Goal: Information Seeking & Learning: Learn about a topic

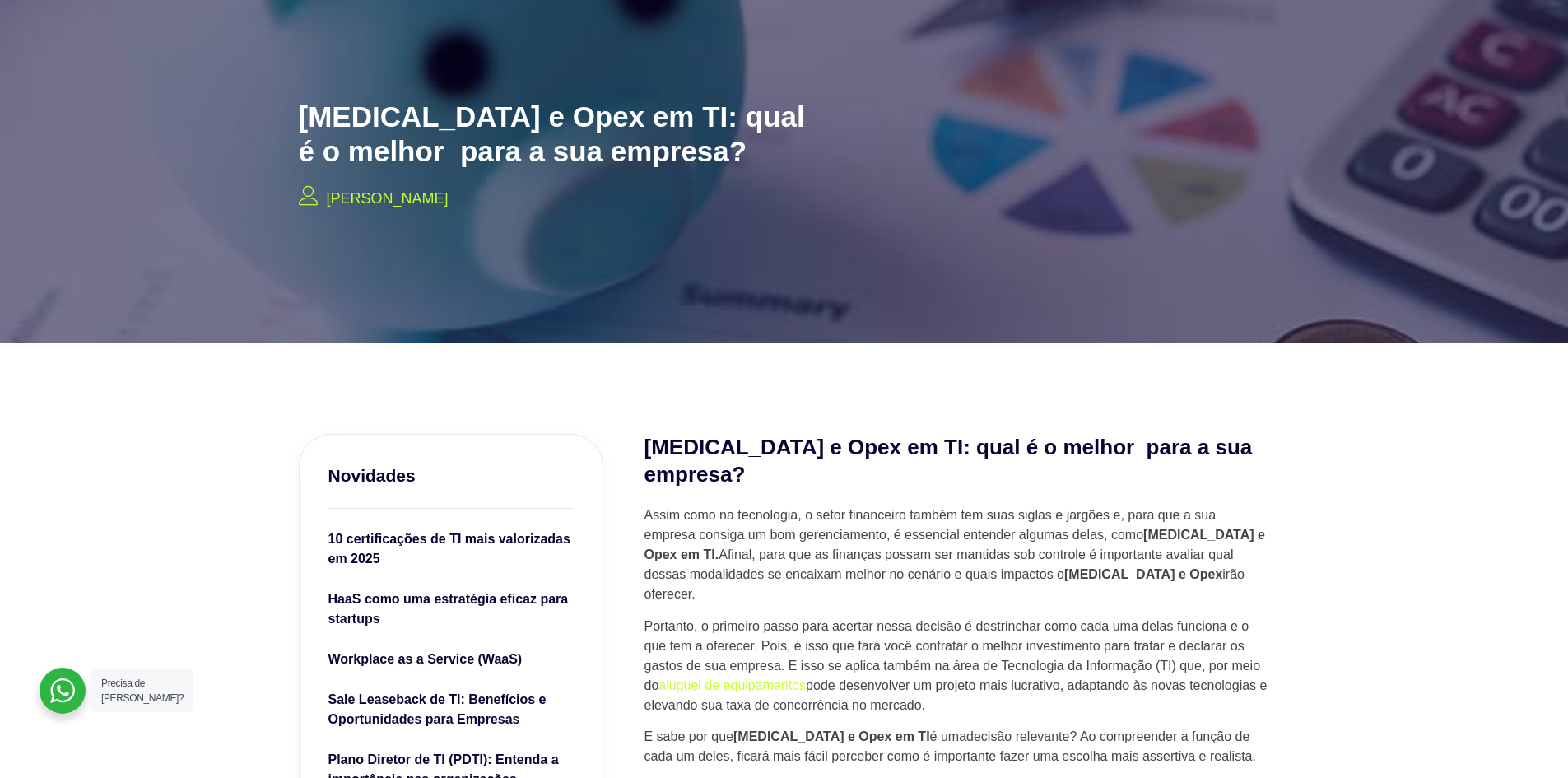
scroll to position [412, 0]
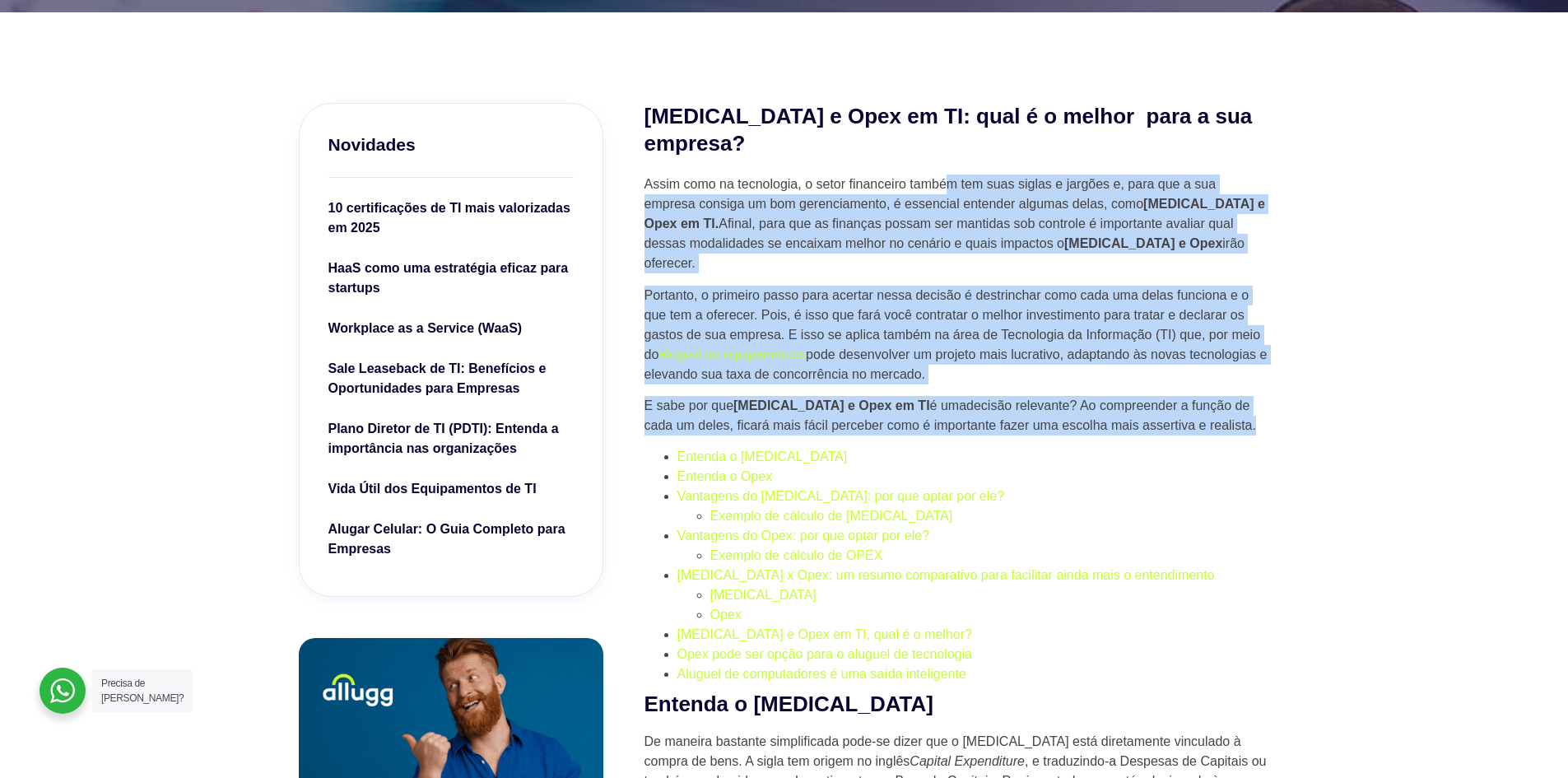
drag, startPoint x: 989, startPoint y: 154, endPoint x: 1258, endPoint y: 382, distance: 352.6
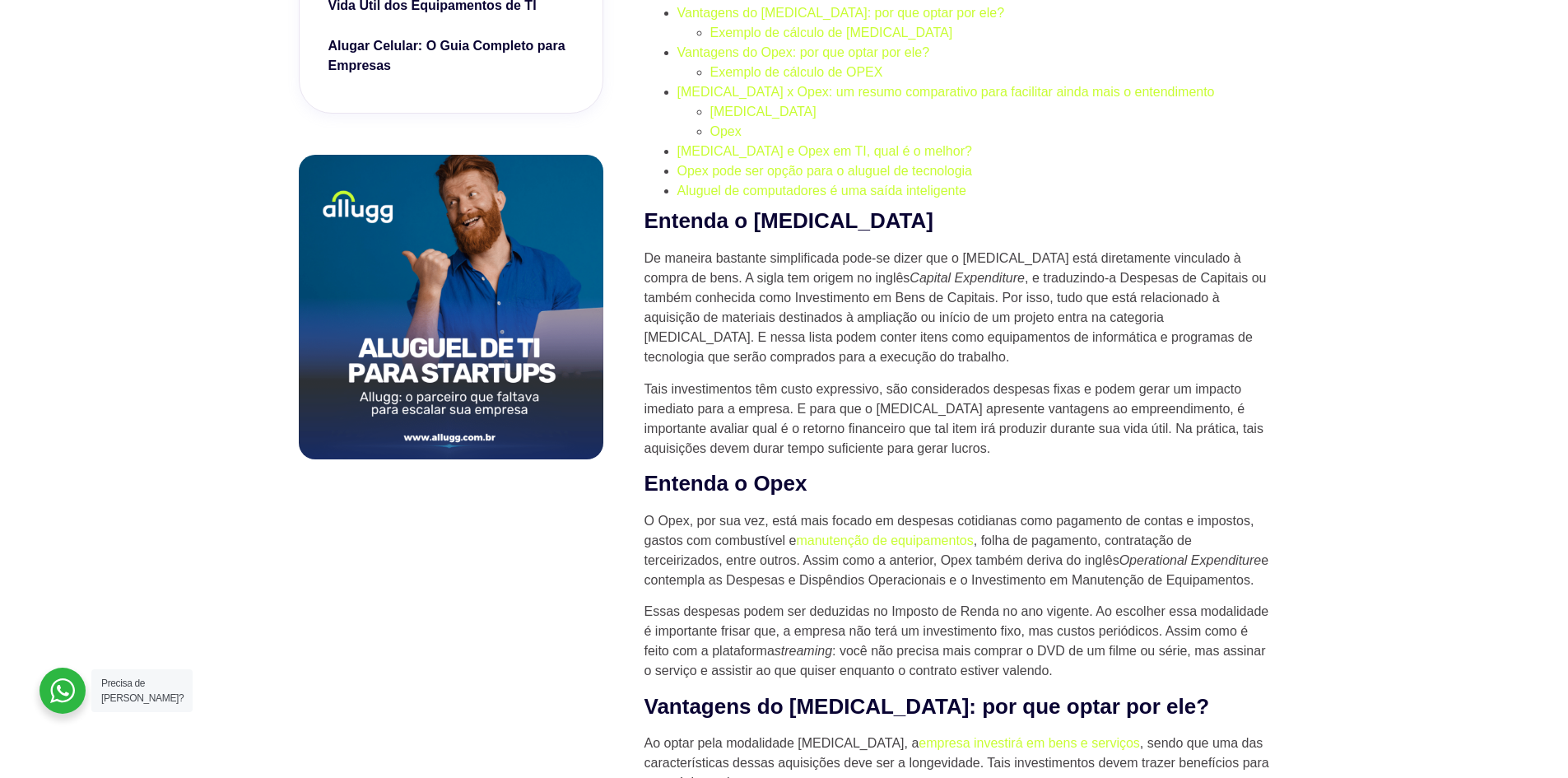
scroll to position [905, 0]
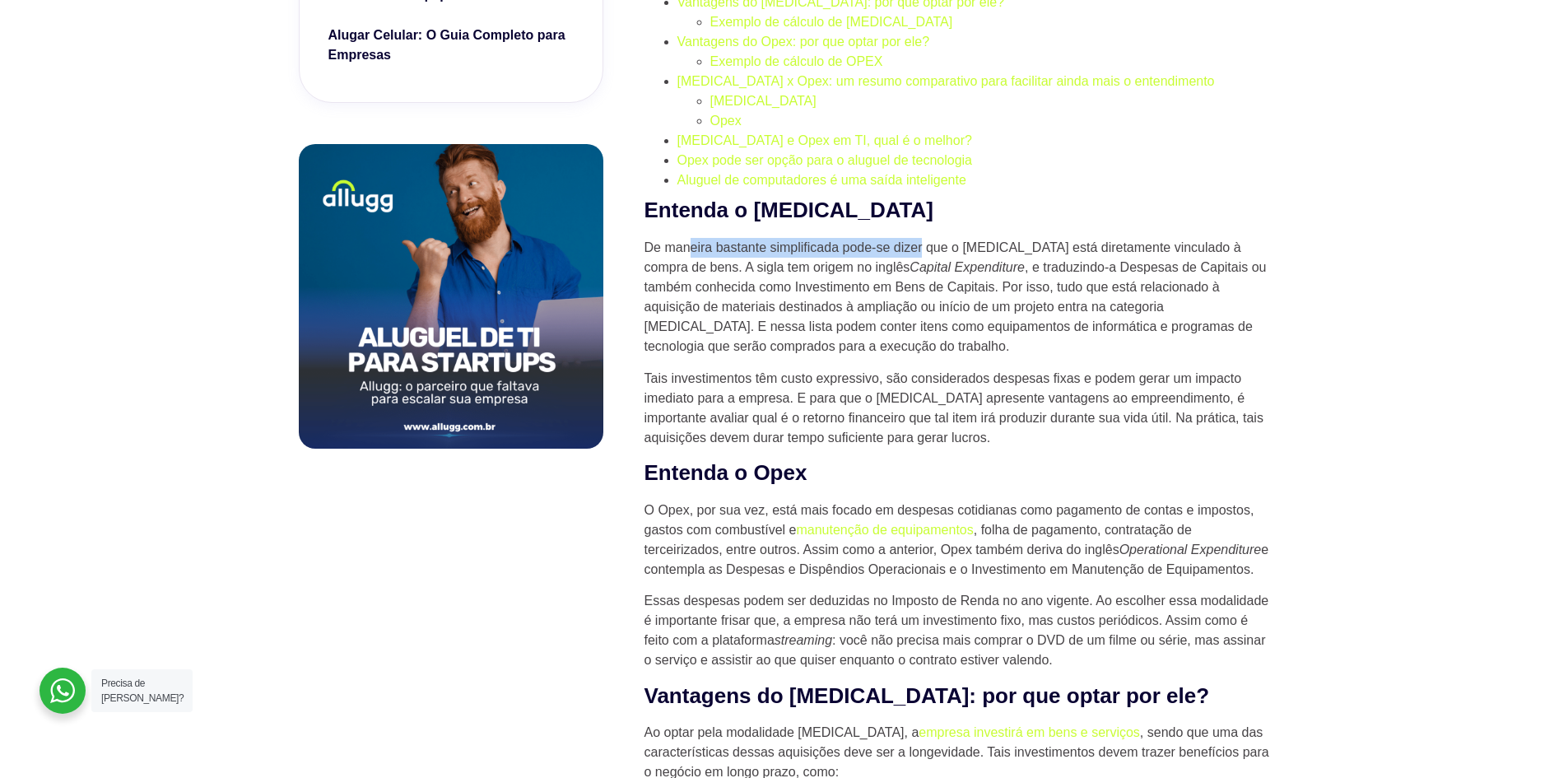
drag, startPoint x: 693, startPoint y: 202, endPoint x: 923, endPoint y: 205, distance: 230.0
click at [923, 237] on p "De maneira bastante simplificada pode-se dizer que o [MEDICAL_DATA] está direta…" at bounding box center [956, 296] width 625 height 119
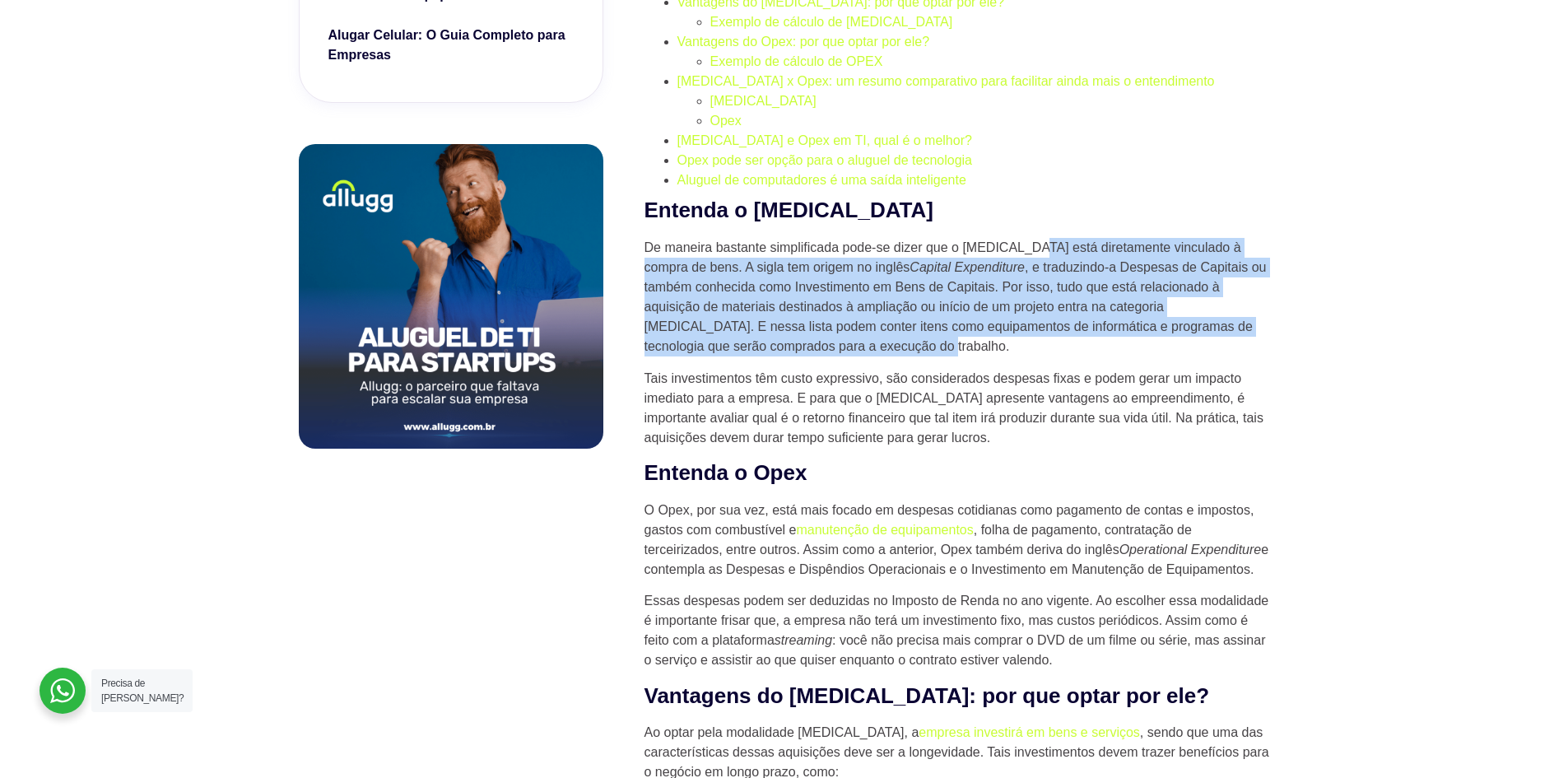
drag, startPoint x: 1034, startPoint y: 200, endPoint x: 1237, endPoint y: 295, distance: 224.1
click at [1237, 295] on p "De maneira bastante simplificada pode-se dizer que o [MEDICAL_DATA] está direta…" at bounding box center [956, 296] width 625 height 119
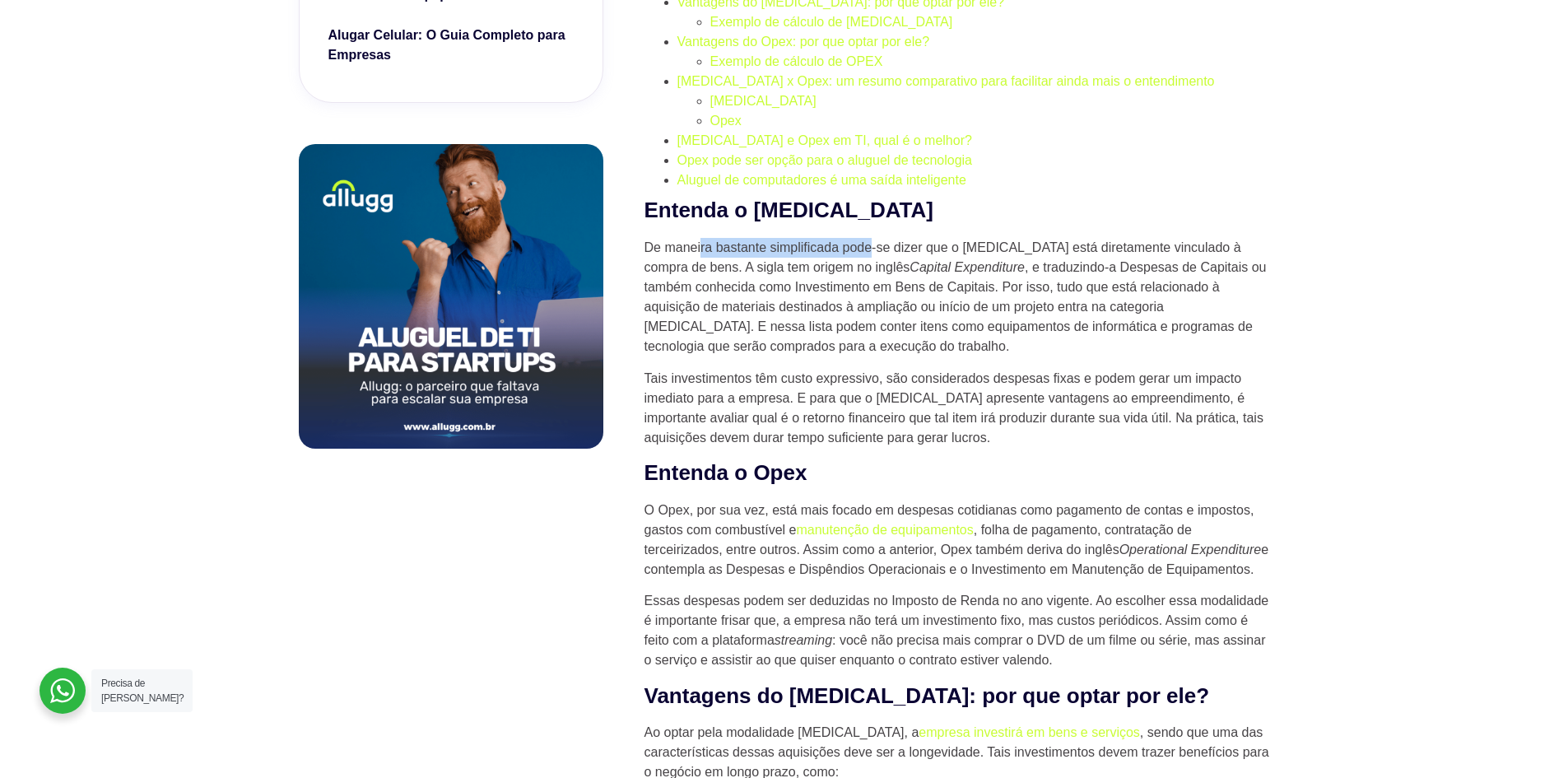
drag, startPoint x: 700, startPoint y: 212, endPoint x: 873, endPoint y: 206, distance: 173.1
click at [873, 237] on p "De maneira bastante simplificada pode-se dizer que o [MEDICAL_DATA] está direta…" at bounding box center [956, 296] width 625 height 119
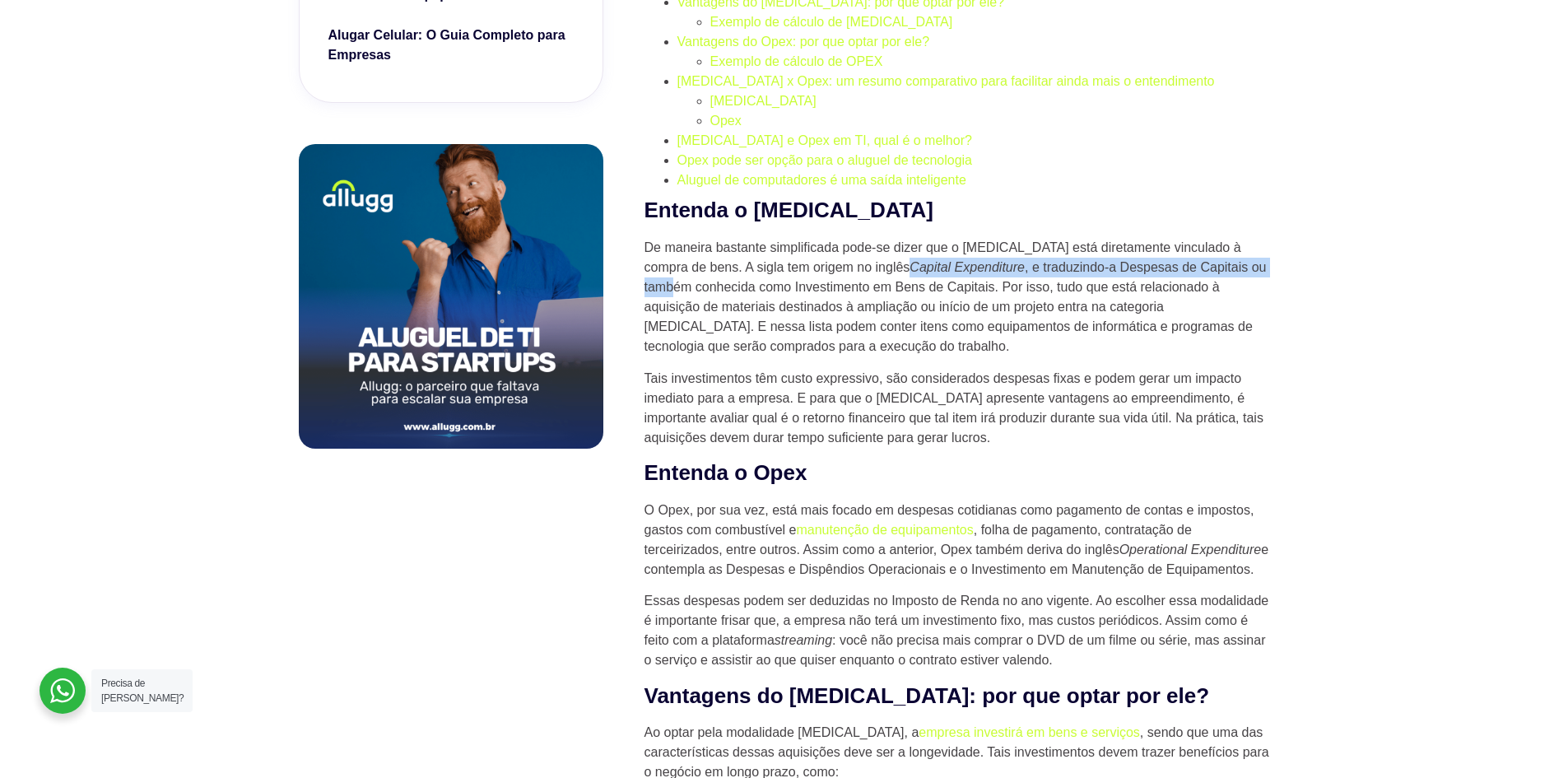
drag, startPoint x: 849, startPoint y: 218, endPoint x: 1238, endPoint y: 222, distance: 389.0
click at [1238, 237] on p "De maneira bastante simplificada pode-se dizer que o [MEDICAL_DATA] está direta…" at bounding box center [956, 296] width 625 height 119
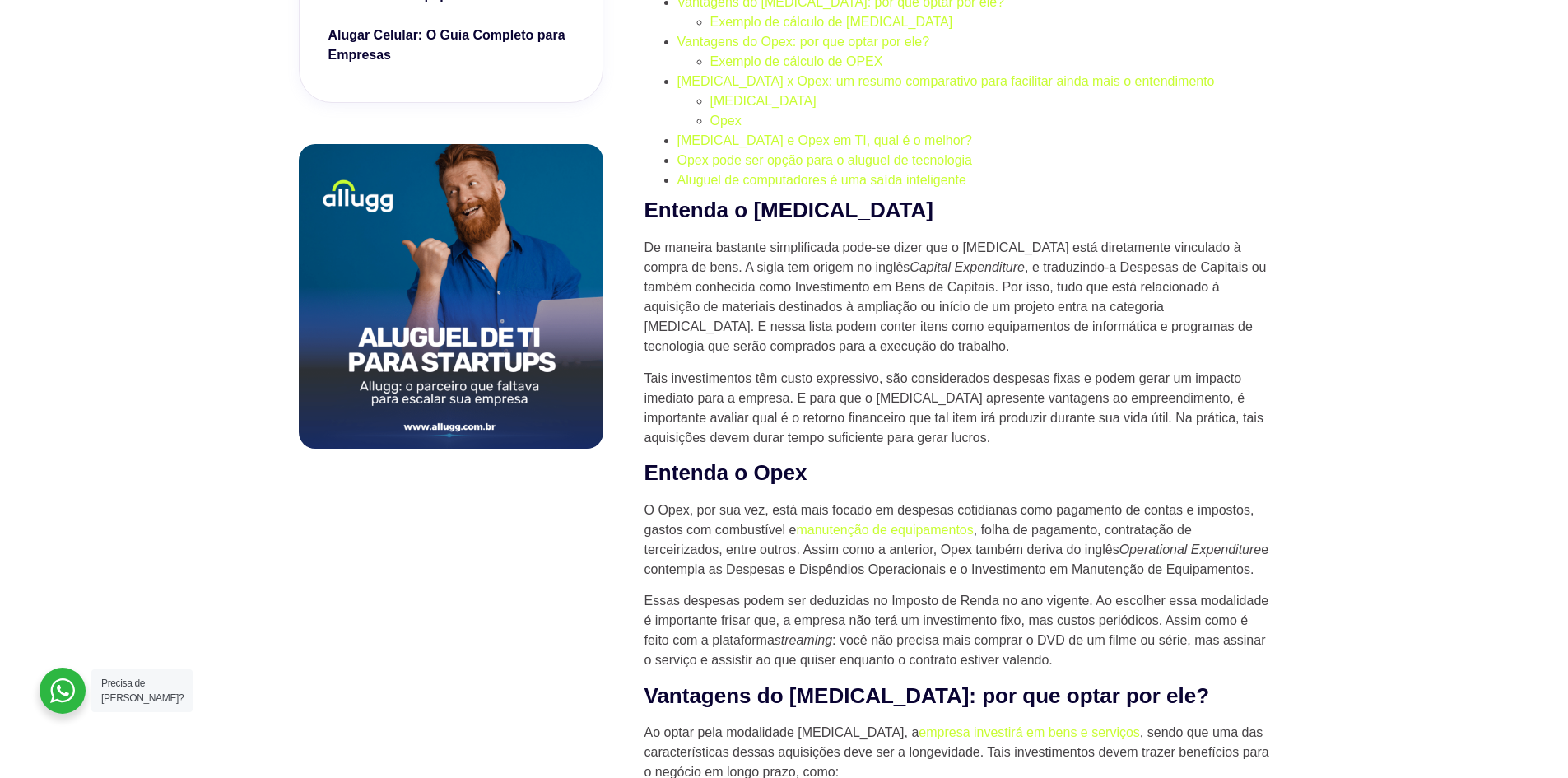
drag, startPoint x: 1108, startPoint y: 260, endPoint x: 1095, endPoint y: 261, distance: 13.0
click at [1107, 260] on p "De maneira bastante simplificada pode-se dizer que o [MEDICAL_DATA] está direta…" at bounding box center [956, 296] width 625 height 119
drag, startPoint x: 768, startPoint y: 235, endPoint x: 1176, endPoint y: 250, distance: 408.3
click at [1176, 250] on p "De maneira bastante simplificada pode-se dizer que o [MEDICAL_DATA] está direta…" at bounding box center [956, 296] width 625 height 119
drag, startPoint x: 673, startPoint y: 256, endPoint x: 799, endPoint y: 252, distance: 126.1
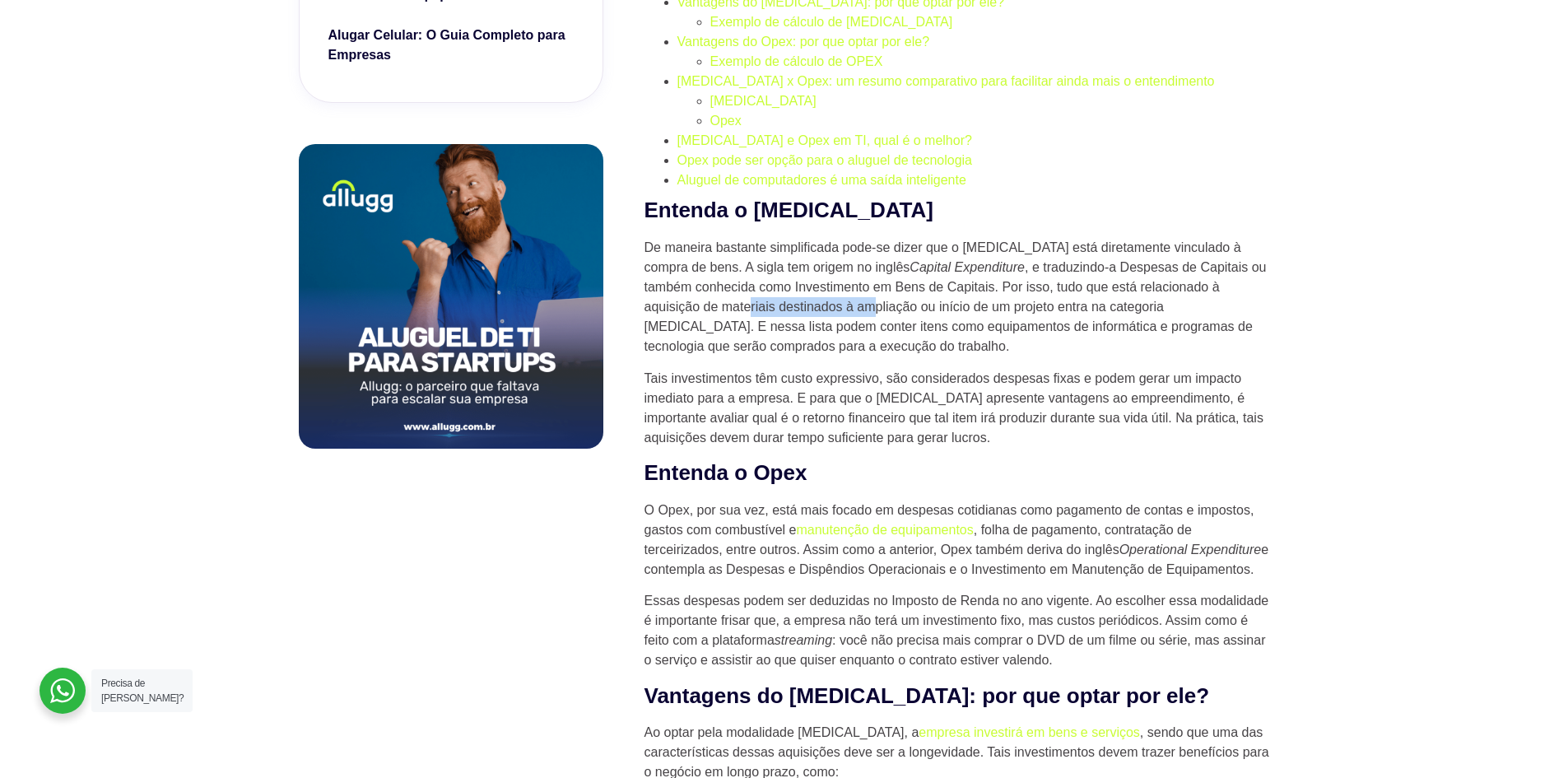
click at [799, 252] on p "De maneira bastante simplificada pode-se dizer que o [MEDICAL_DATA] está direta…" at bounding box center [956, 296] width 625 height 119
click at [1243, 267] on p "De maneira bastante simplificada pode-se dizer que o [MEDICAL_DATA] está direta…" at bounding box center [956, 296] width 625 height 119
drag, startPoint x: 732, startPoint y: 258, endPoint x: 933, endPoint y: 258, distance: 201.0
click at [933, 258] on p "De maneira bastante simplificada pode-se dizer que o [MEDICAL_DATA] está direta…" at bounding box center [956, 296] width 625 height 119
drag, startPoint x: 1030, startPoint y: 258, endPoint x: 1165, endPoint y: 252, distance: 135.1
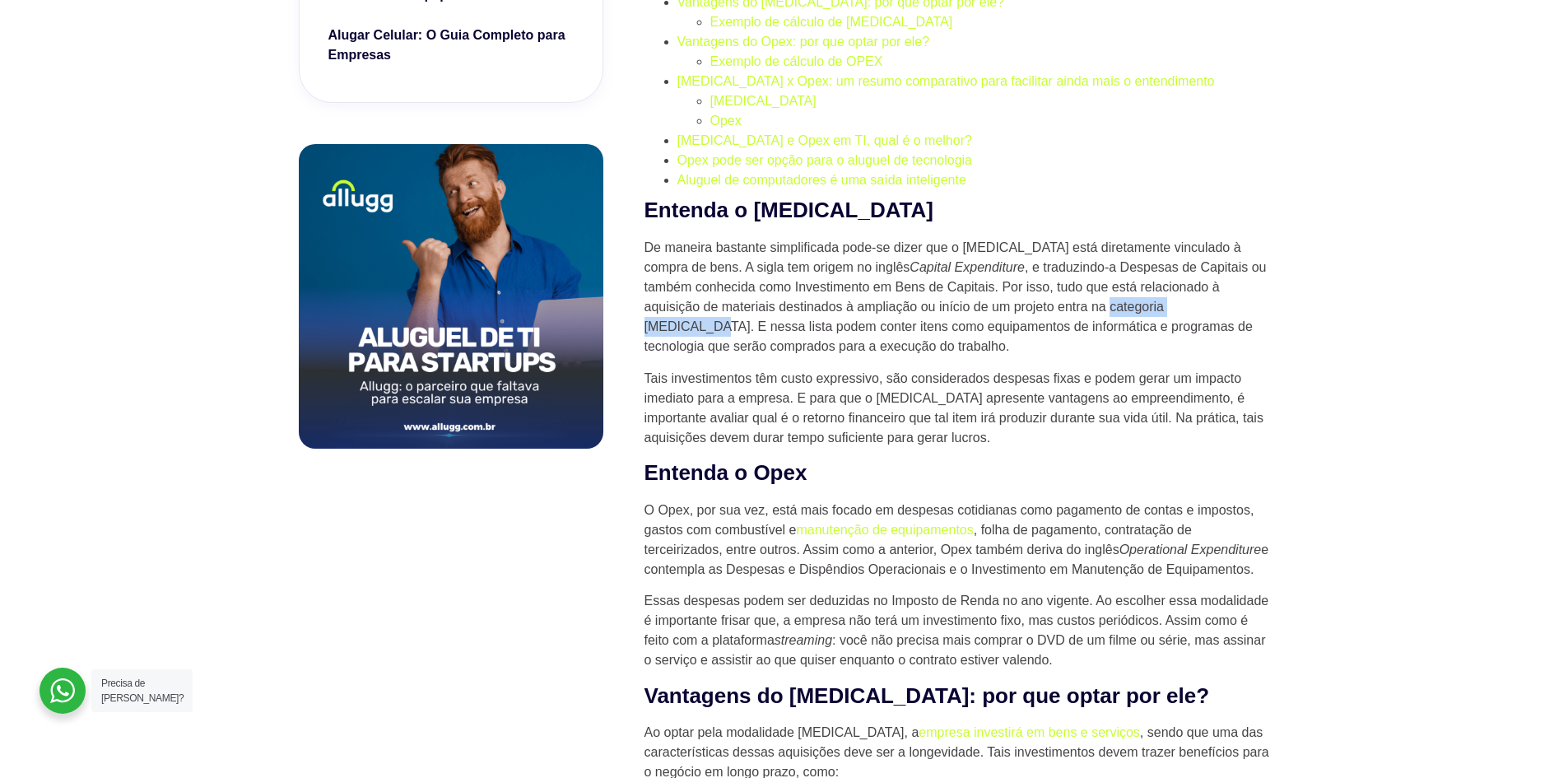
click at [1165, 252] on p "De maneira bastante simplificada pode-se dizer que o [MEDICAL_DATA] está direta…" at bounding box center [956, 296] width 625 height 119
drag, startPoint x: 1204, startPoint y: 259, endPoint x: 1252, endPoint y: 255, distance: 48.2
click at [1252, 255] on p "De maneira bastante simplificada pode-se dizer que o [MEDICAL_DATA] está direta…" at bounding box center [956, 296] width 625 height 119
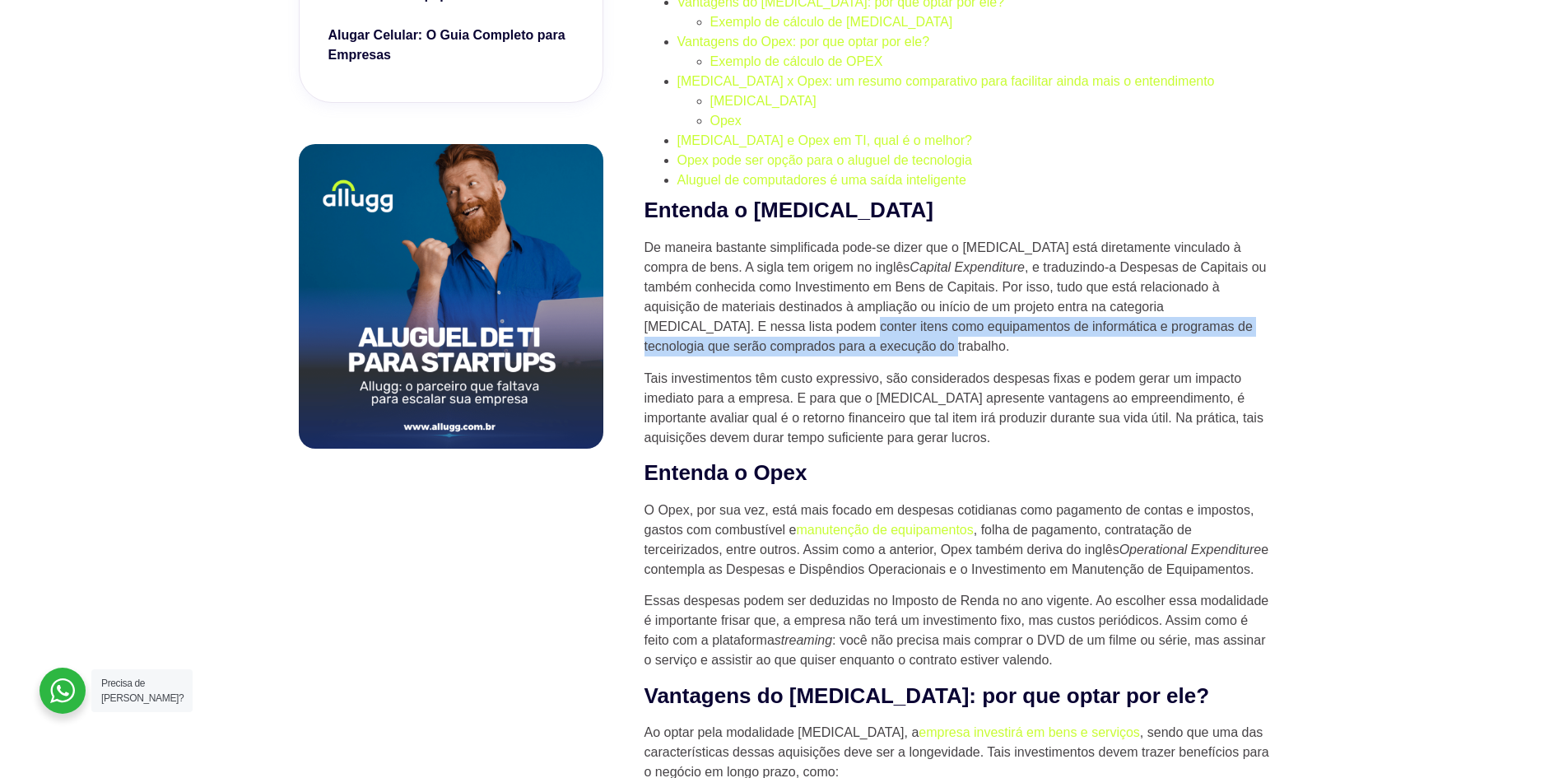
drag, startPoint x: 698, startPoint y: 272, endPoint x: 1265, endPoint y: 296, distance: 567.5
click at [1265, 296] on p "De maneira bastante simplificada pode-se dizer que o [MEDICAL_DATA] está direta…" at bounding box center [956, 296] width 625 height 119
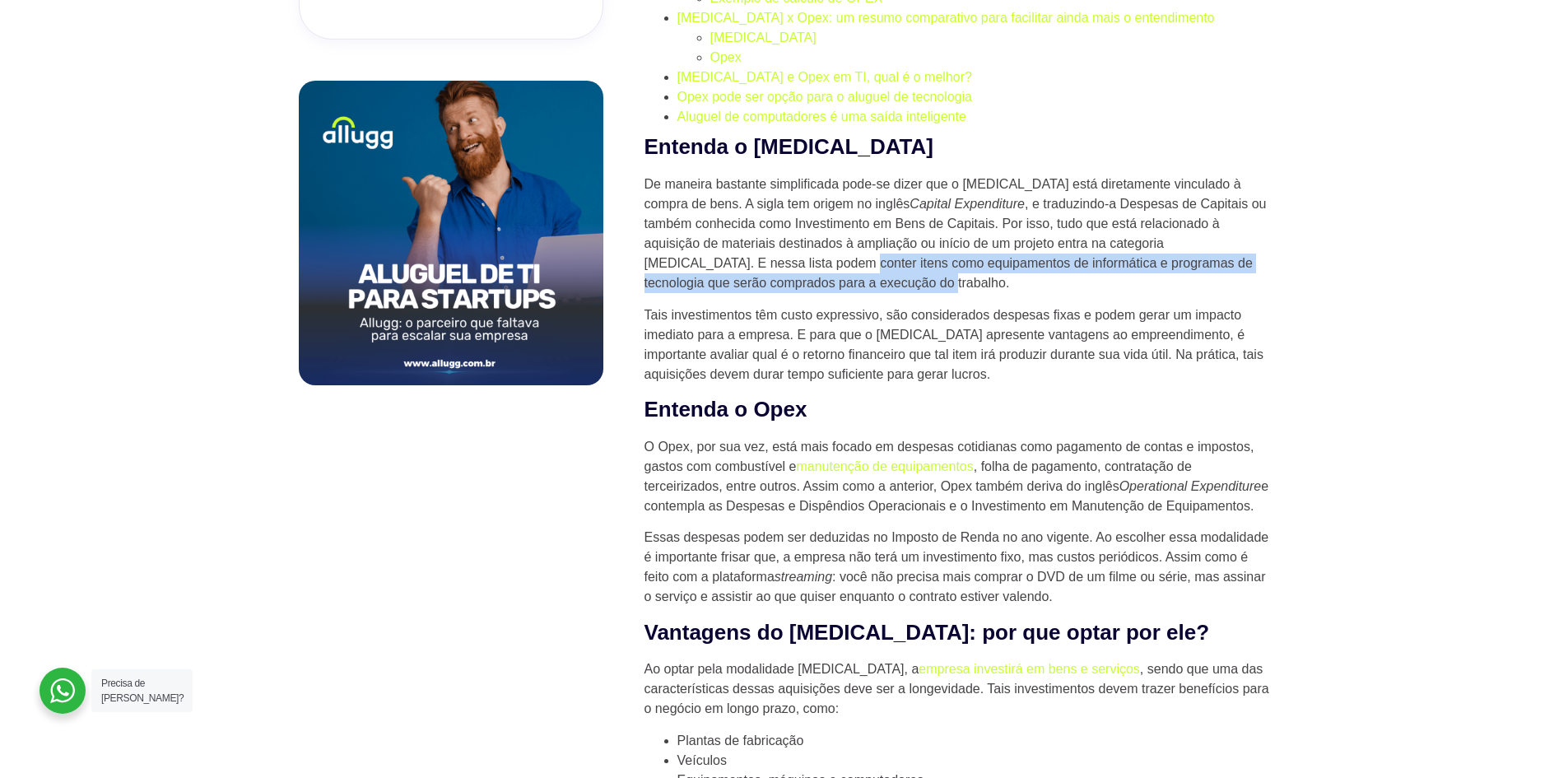
scroll to position [1070, 0]
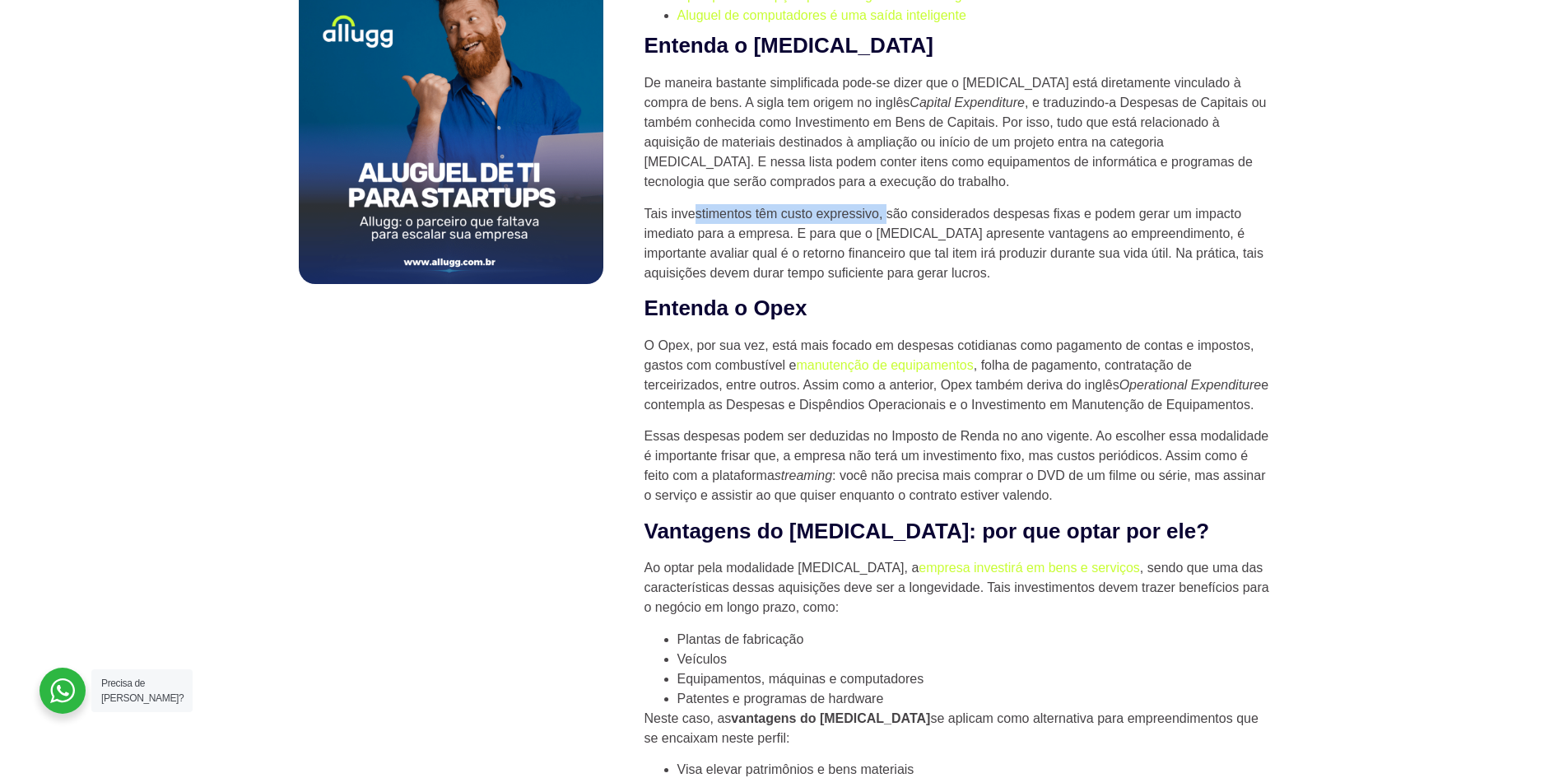
drag, startPoint x: 696, startPoint y: 171, endPoint x: 886, endPoint y: 170, distance: 190.0
click at [886, 204] on p "Tais investimentos têm custo expressivo, são considerados despesas fixas e pode…" at bounding box center [956, 243] width 625 height 79
click at [646, 204] on p "Tais investimentos têm custo expressivo, são considerados despesas fixas e pode…" at bounding box center [956, 243] width 625 height 79
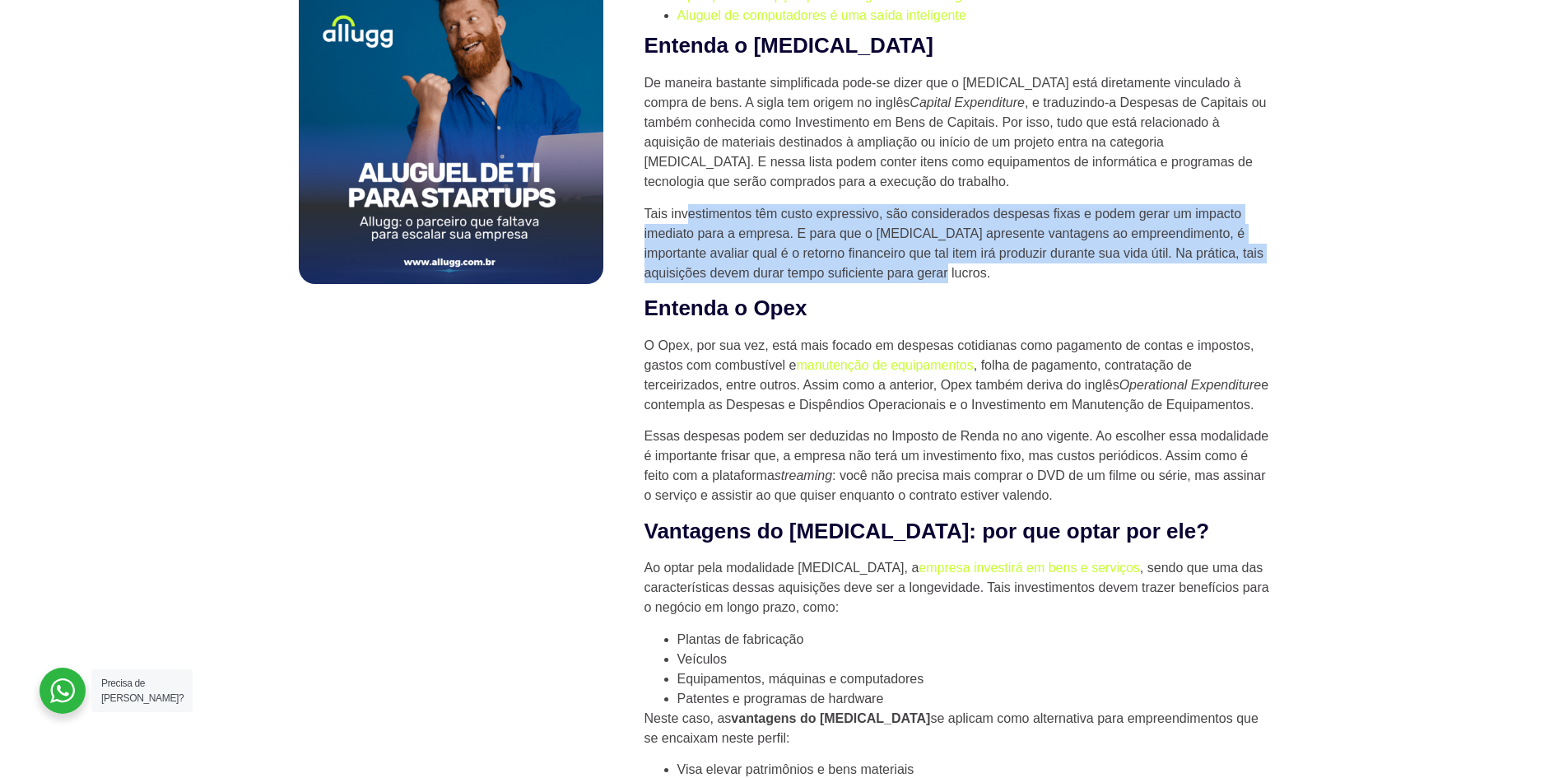
drag, startPoint x: 700, startPoint y: 160, endPoint x: 1274, endPoint y: 225, distance: 577.7
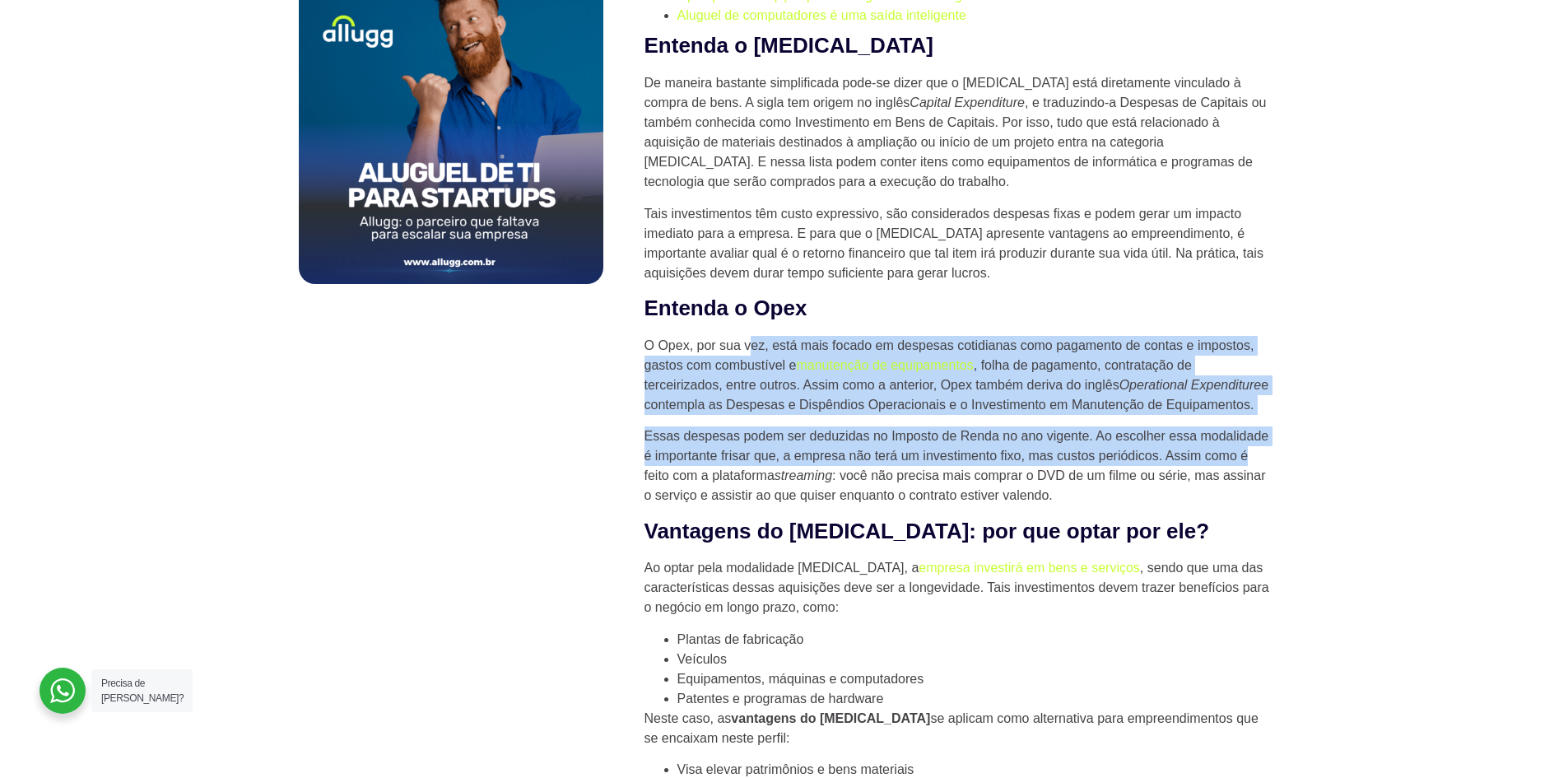
drag, startPoint x: 748, startPoint y: 295, endPoint x: 1347, endPoint y: 409, distance: 609.8
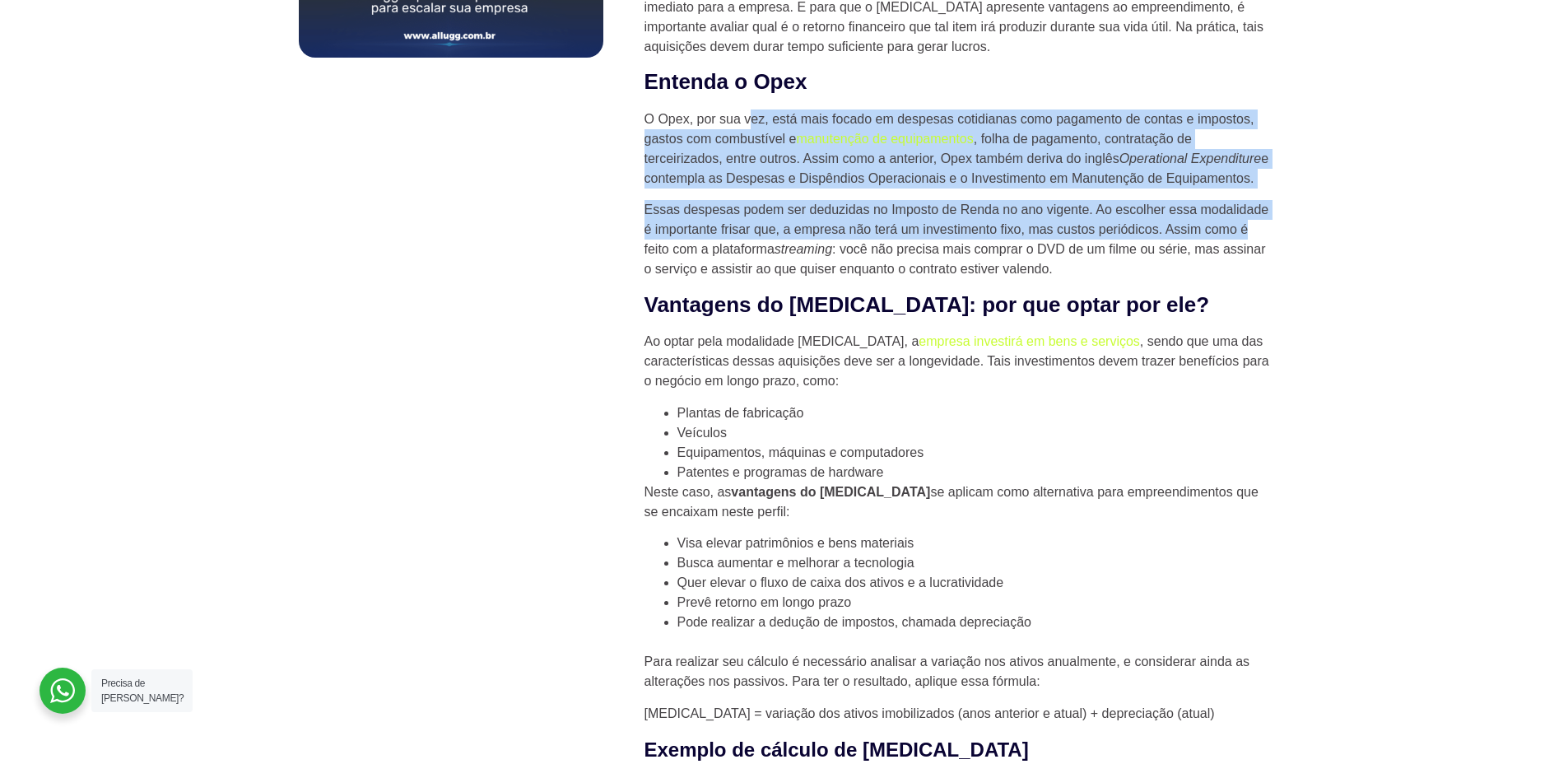
scroll to position [1317, 0]
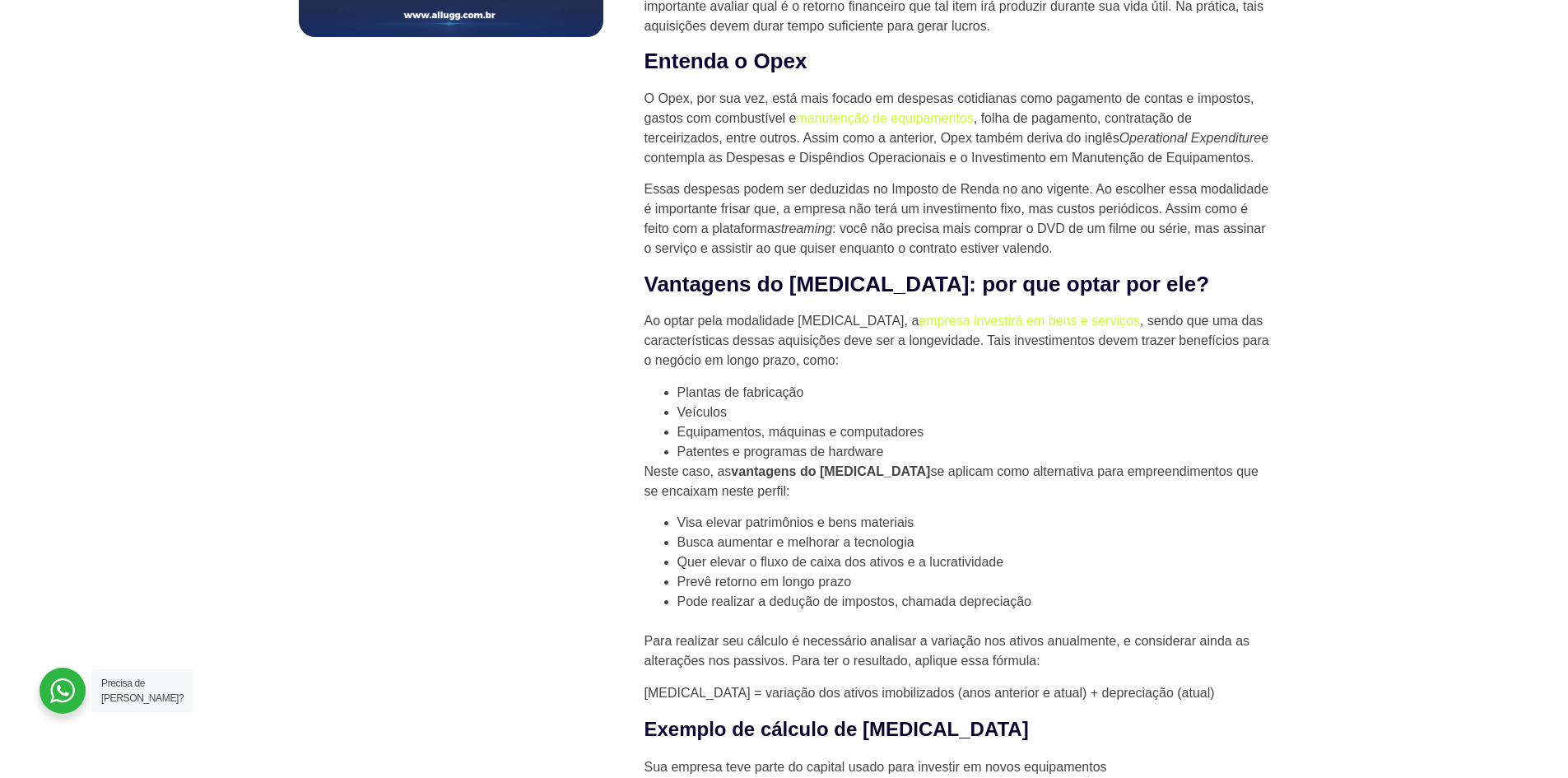
drag, startPoint x: 996, startPoint y: 414, endPoint x: 972, endPoint y: 414, distance: 24.0
click at [995, 442] on li "Patentes e programas de hardware" at bounding box center [974, 452] width 593 height 20
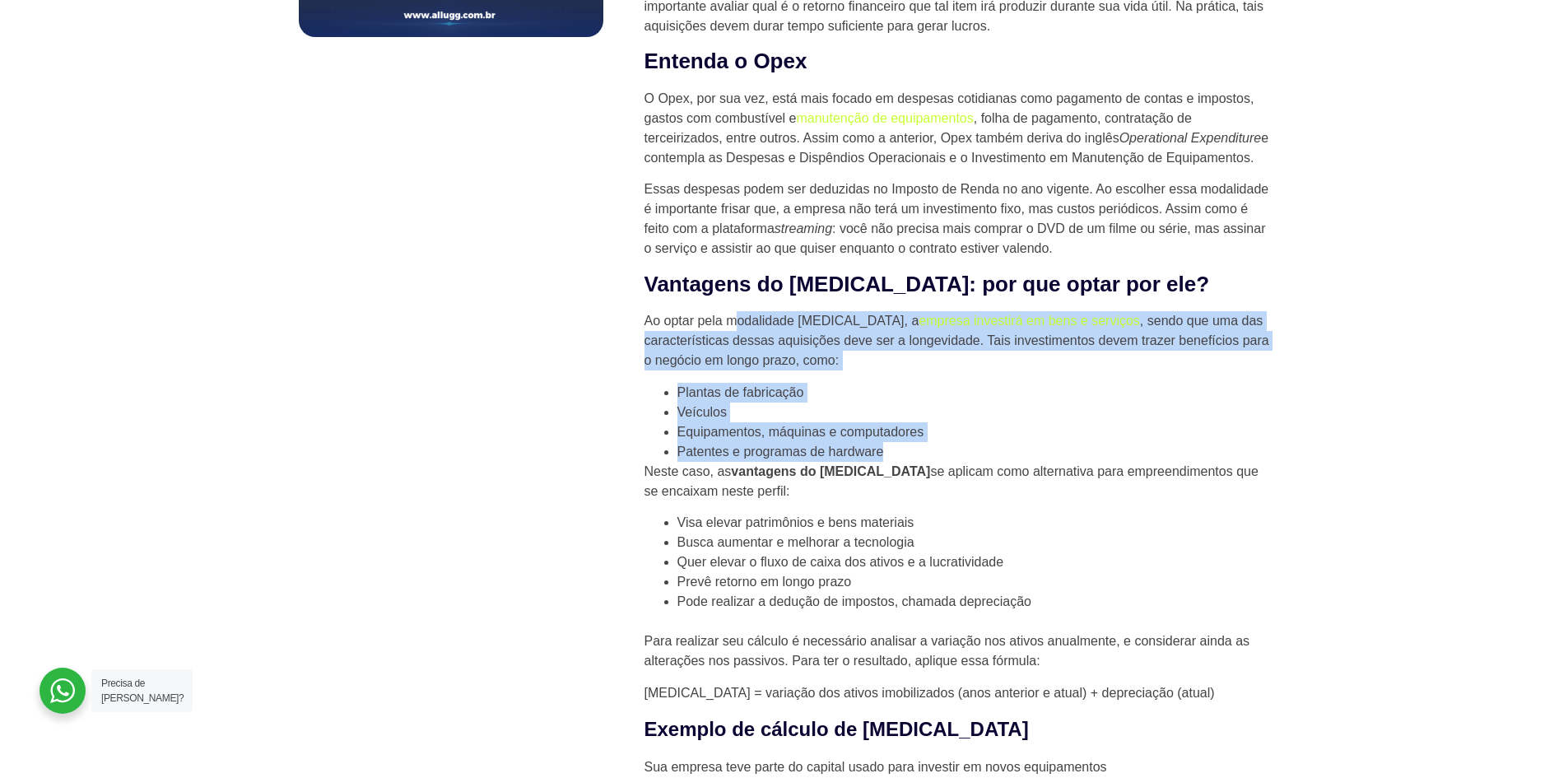
drag, startPoint x: 743, startPoint y: 279, endPoint x: 1250, endPoint y: 404, distance: 522.2
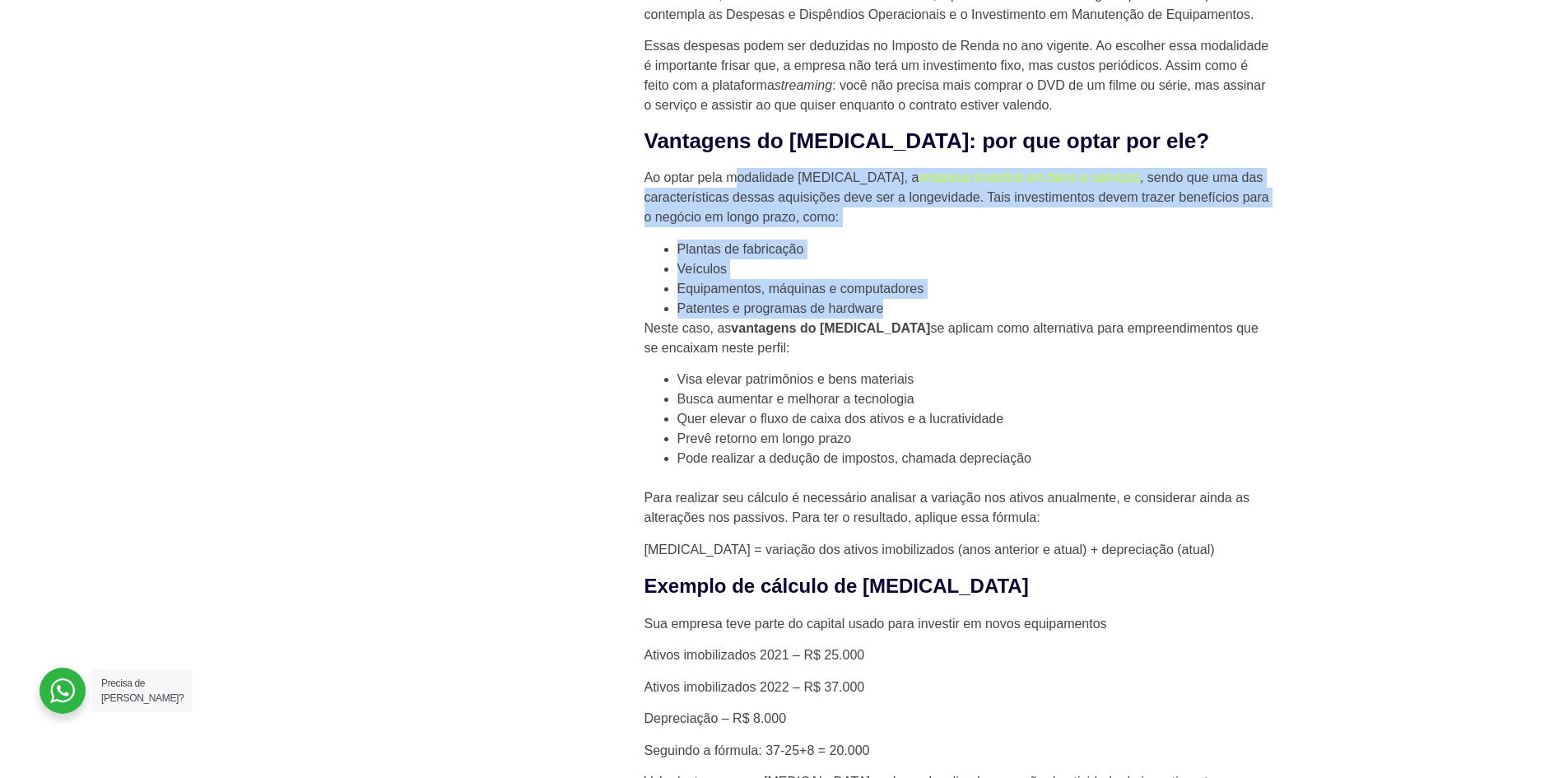
scroll to position [1481, 0]
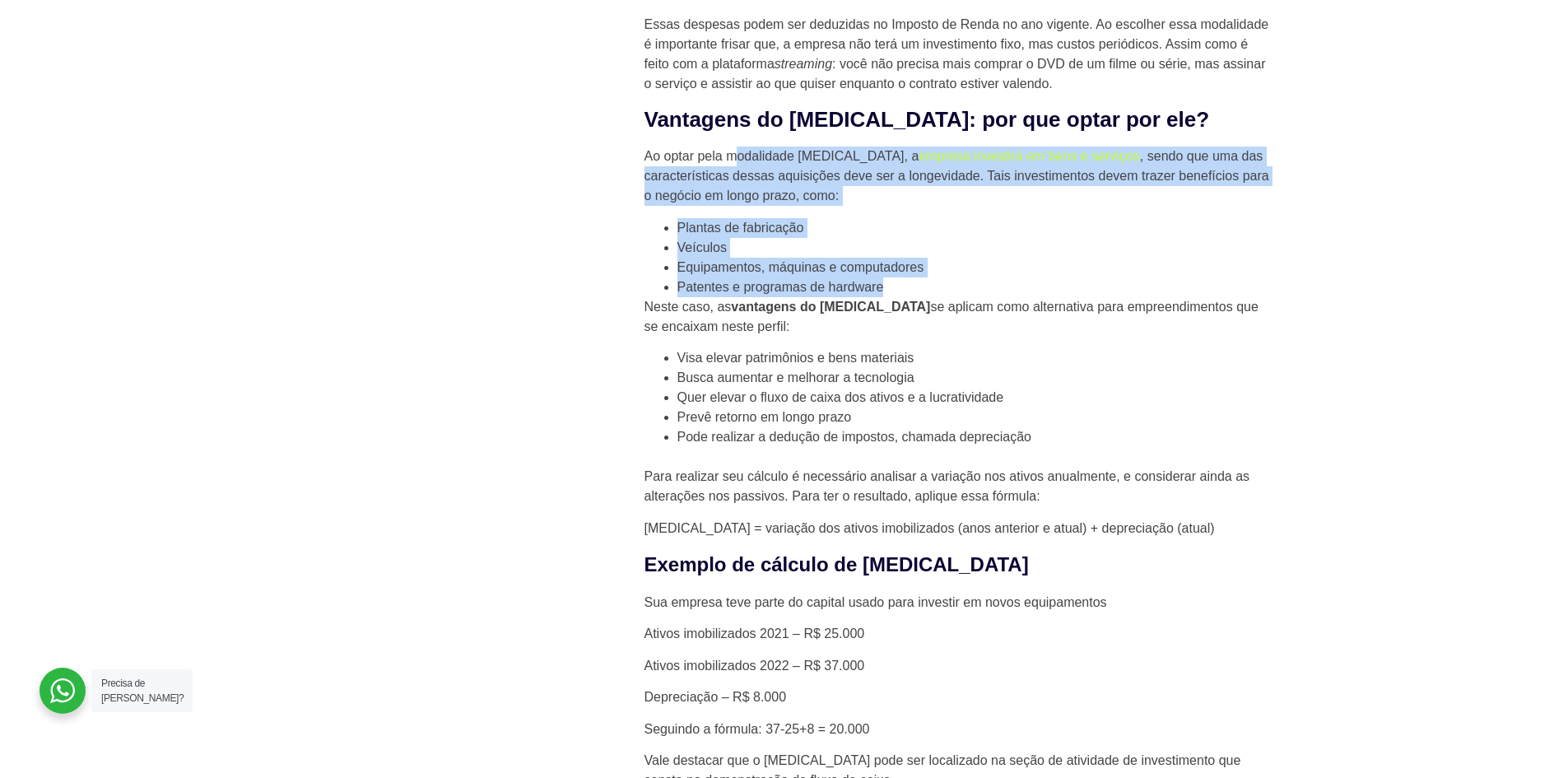
drag, startPoint x: 921, startPoint y: 270, endPoint x: 1251, endPoint y: 279, distance: 330.1
click at [1251, 297] on p "Neste caso, as vantagens do [MEDICAL_DATA] se aplicam como alternativa para emp…" at bounding box center [956, 317] width 625 height 40
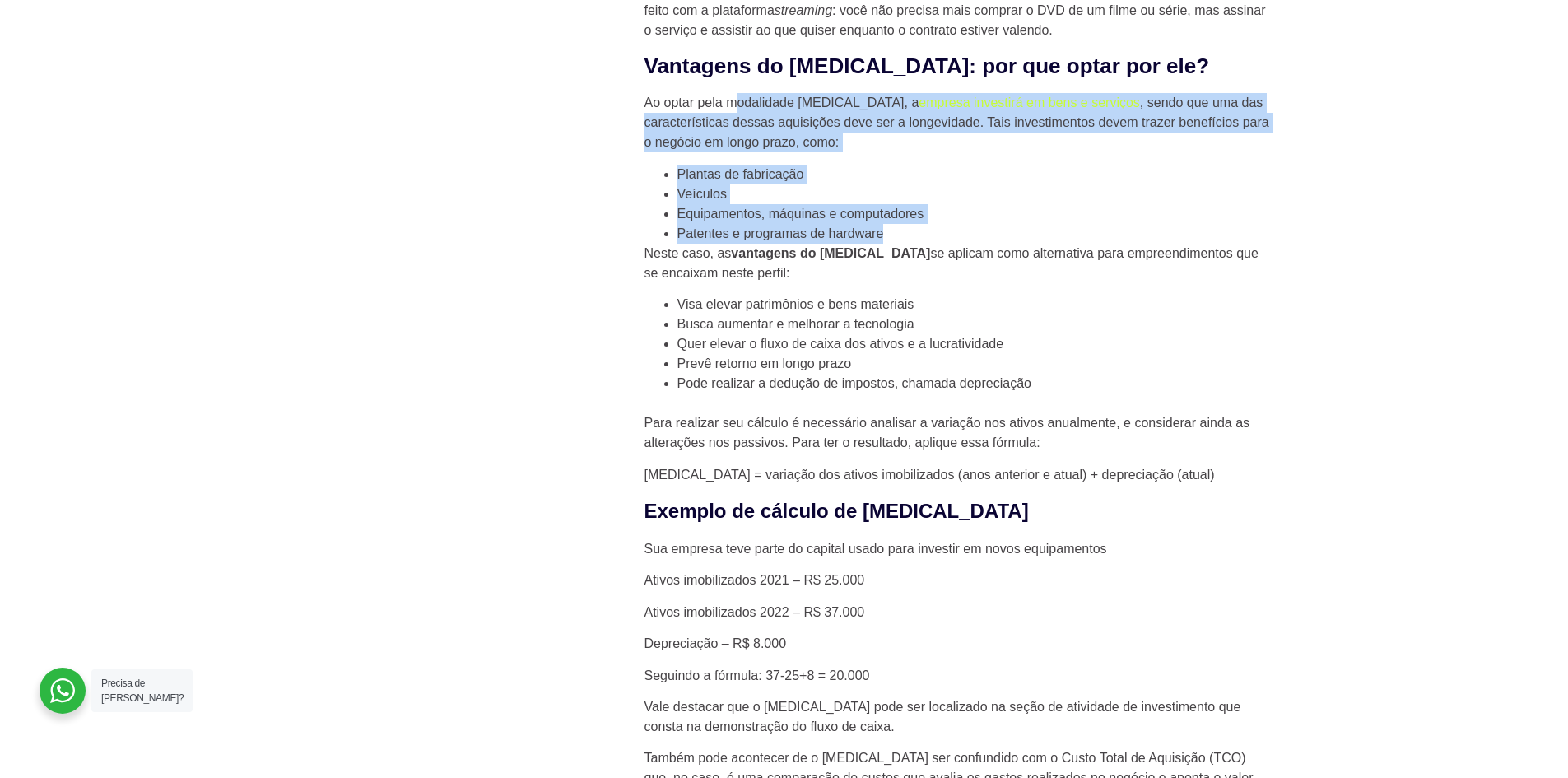
scroll to position [1564, 0]
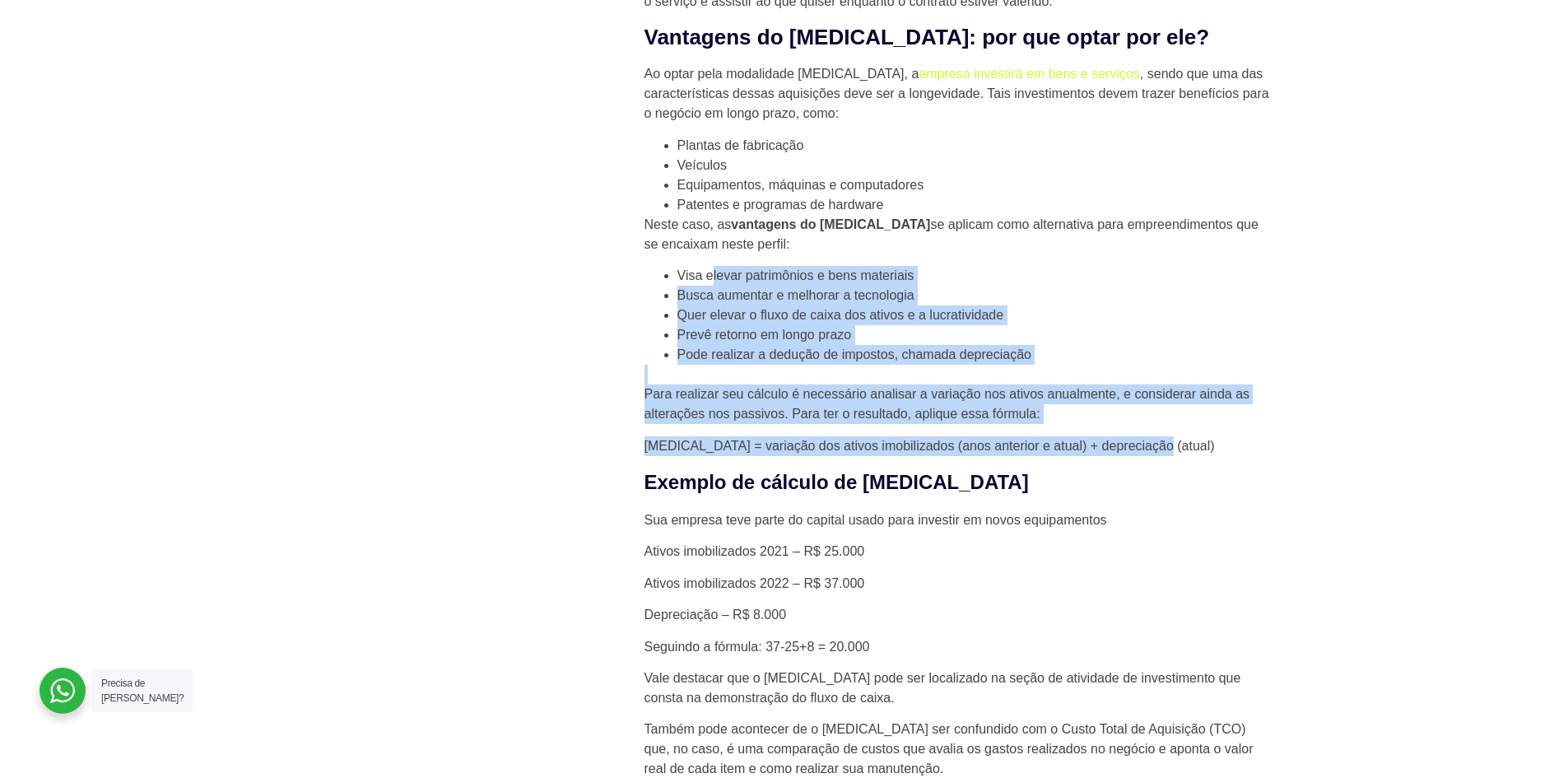
drag, startPoint x: 711, startPoint y: 234, endPoint x: 1160, endPoint y: 403, distance: 479.8
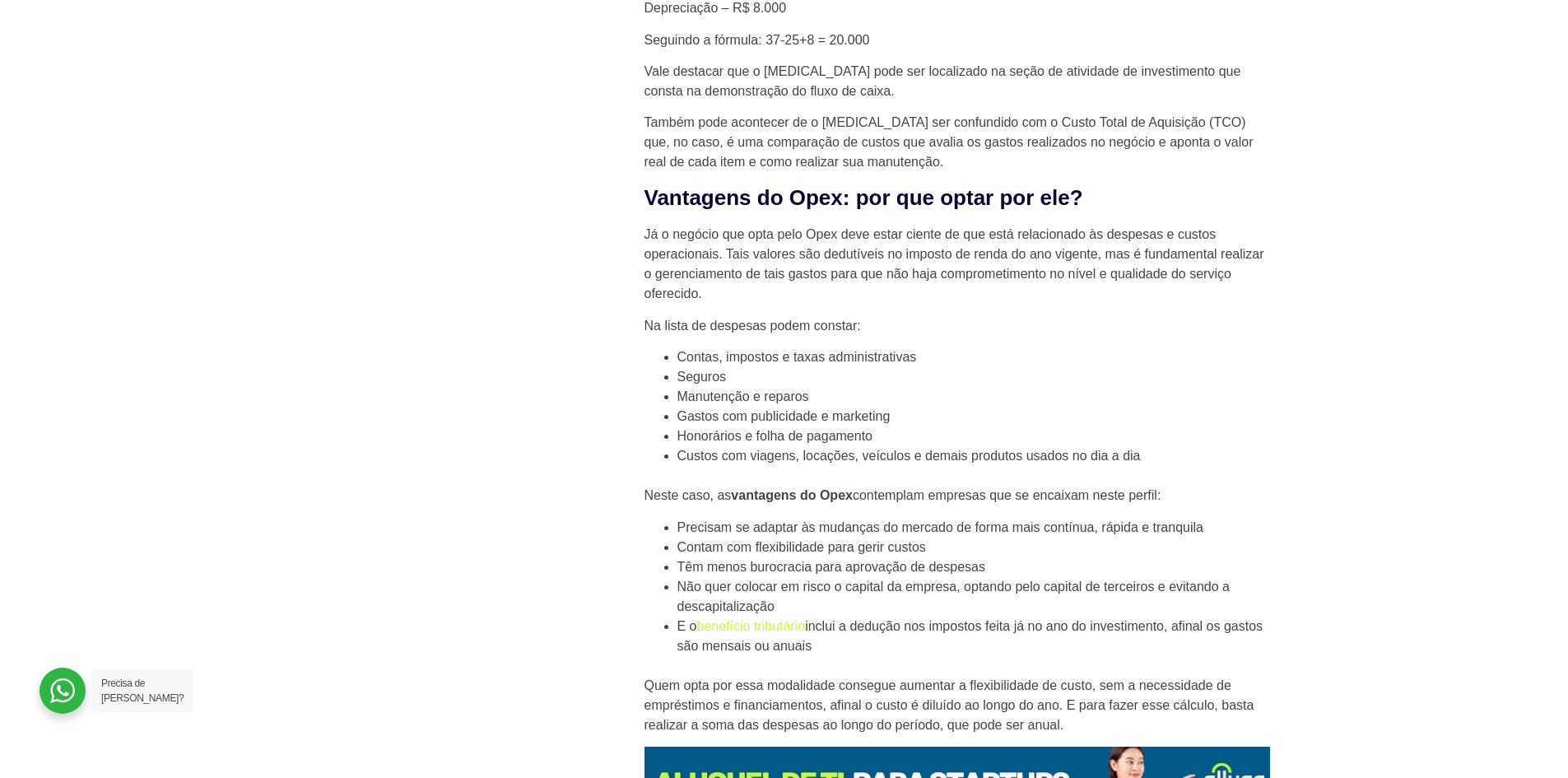
scroll to position [2223, 0]
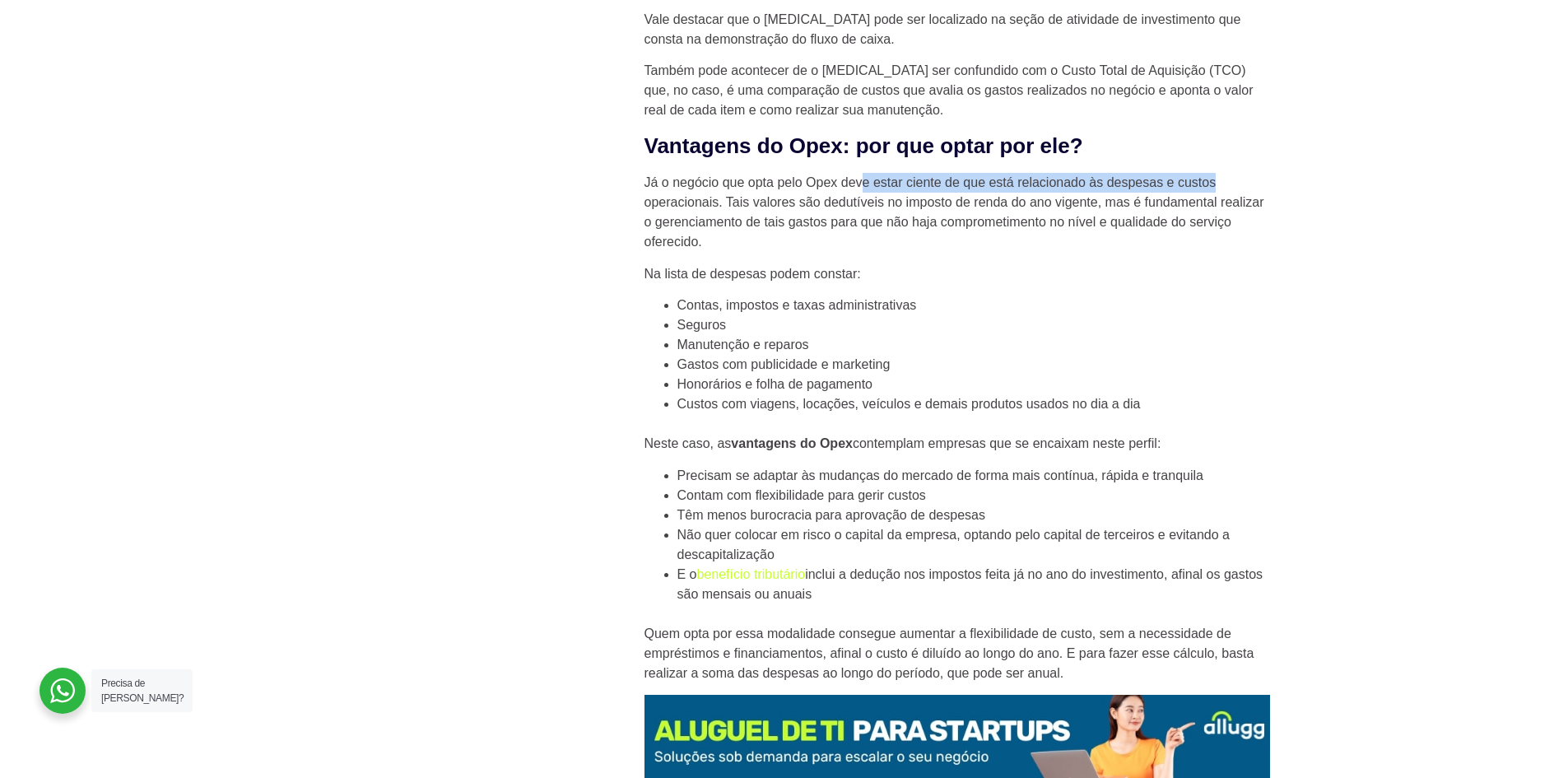
drag, startPoint x: 867, startPoint y: 134, endPoint x: 1221, endPoint y: 126, distance: 354.1
click at [1221, 126] on div "Assim como na tecnologia, o setor financeiro também tem suas siglas e jargões e…" at bounding box center [956, 541] width 625 height 4355
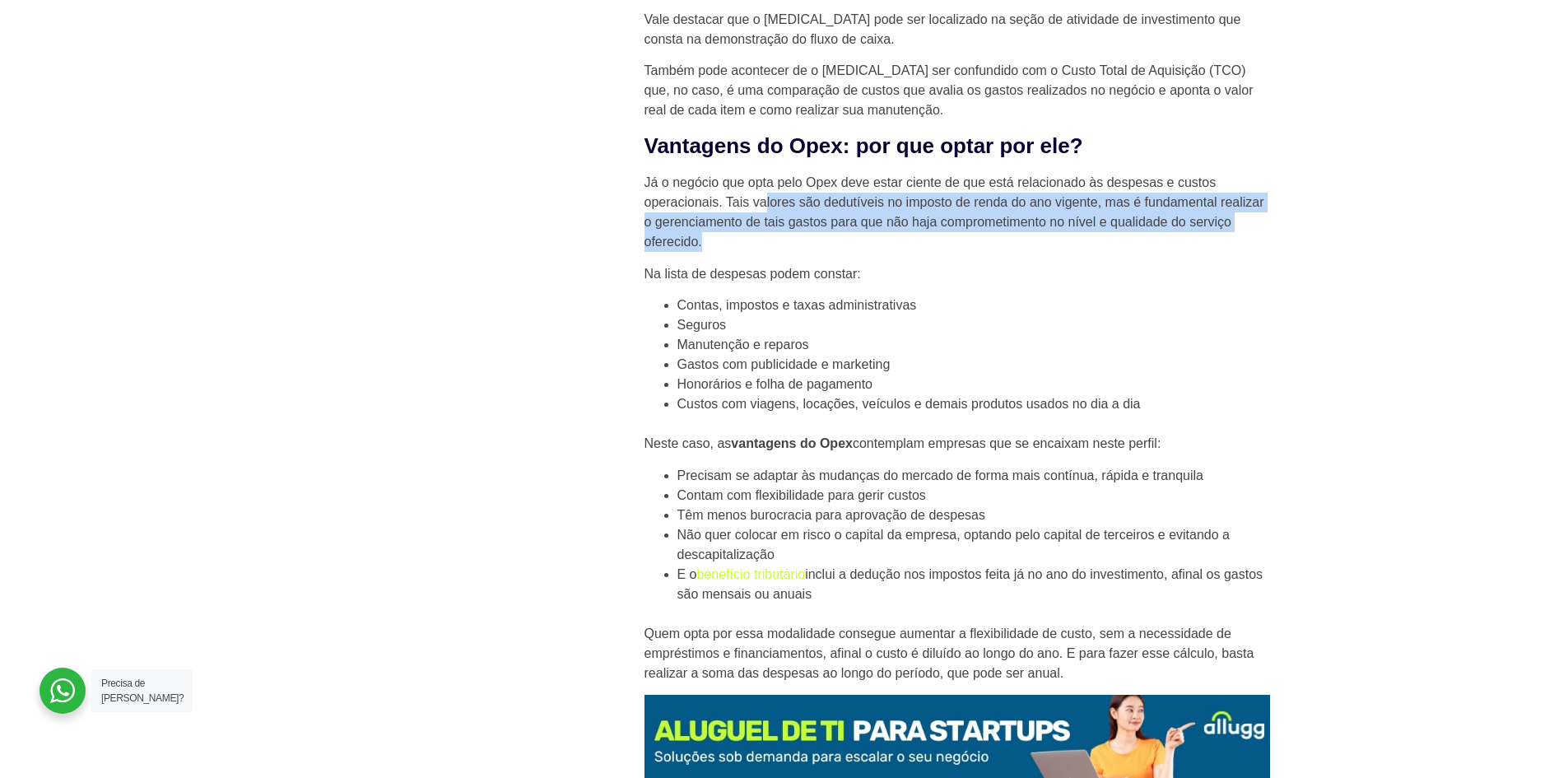
drag, startPoint x: 766, startPoint y: 162, endPoint x: 1294, endPoint y: 208, distance: 530.0
click at [1294, 208] on section "Novidades 10 certificações de TI mais valorizadas em 2025 HaaS como uma estraté…" at bounding box center [784, 677] width 1568 height 4951
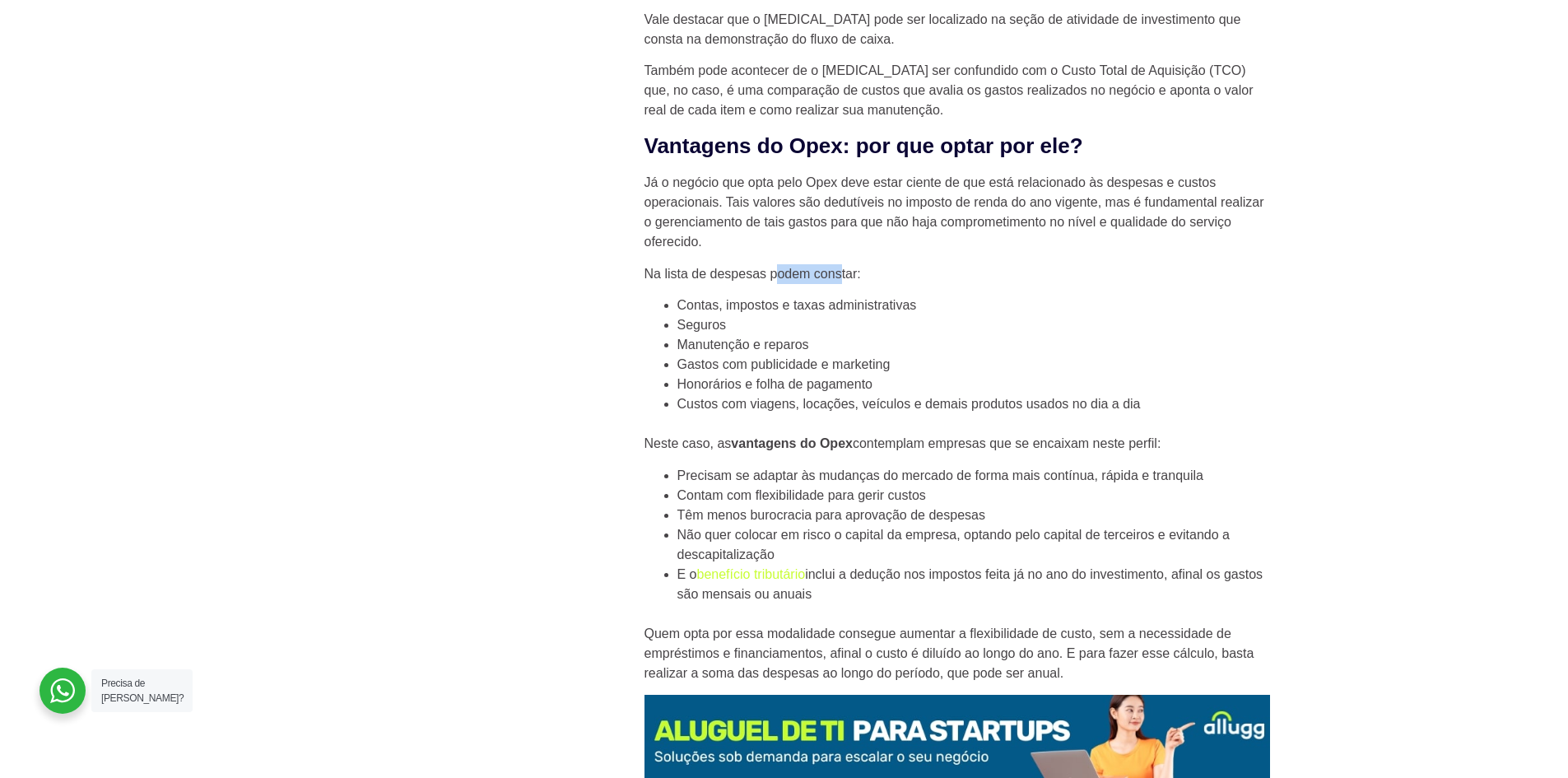
drag, startPoint x: 775, startPoint y: 225, endPoint x: 843, endPoint y: 232, distance: 68.4
click at [843, 264] on p "Na lista de despesas podem constar:" at bounding box center [956, 274] width 625 height 20
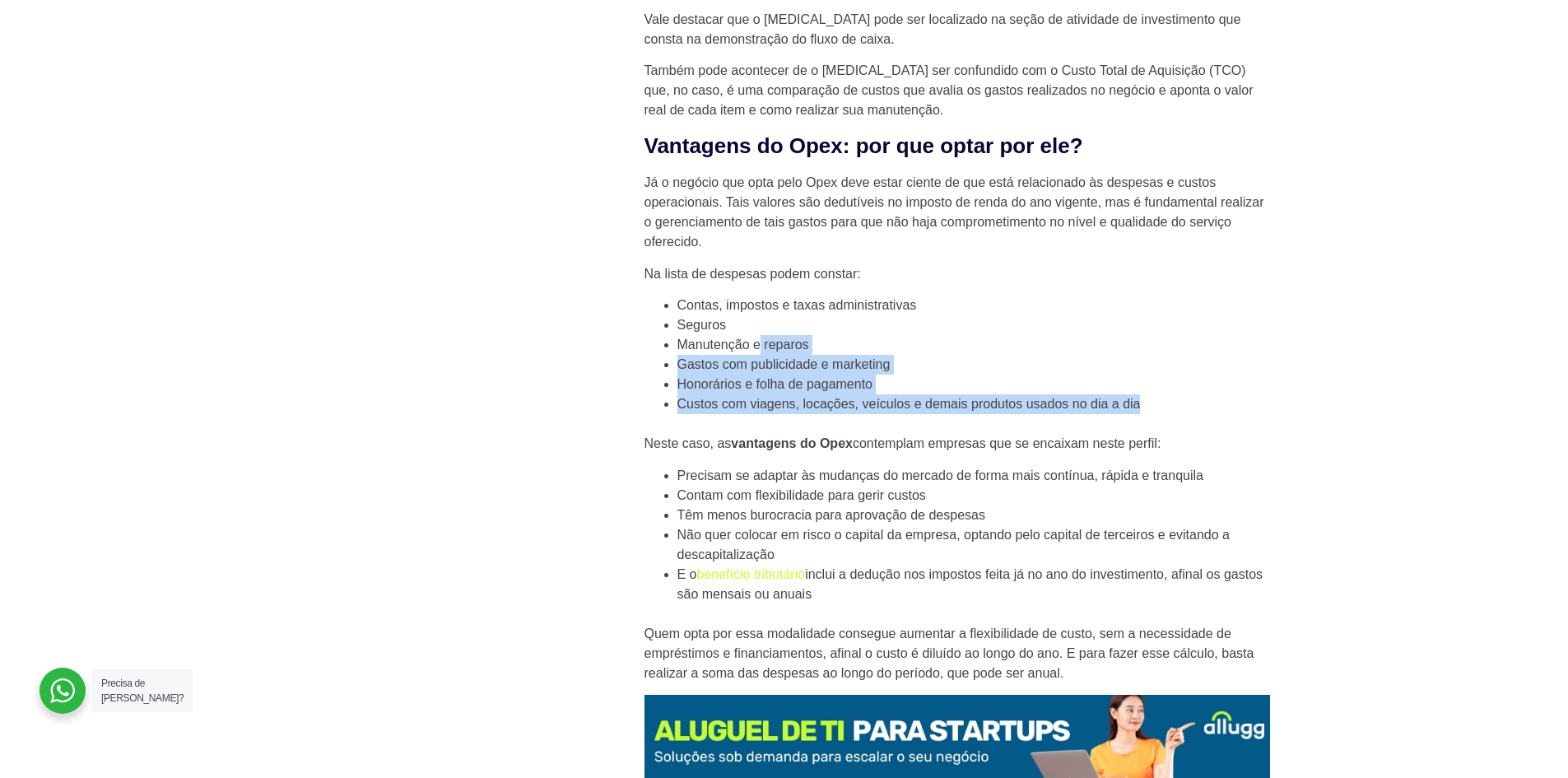
drag, startPoint x: 773, startPoint y: 306, endPoint x: 1150, endPoint y: 371, distance: 382.6
click at [1150, 371] on div "Assim como na tecnologia, o setor financeiro também tem suas siglas e jargões e…" at bounding box center [956, 541] width 625 height 4355
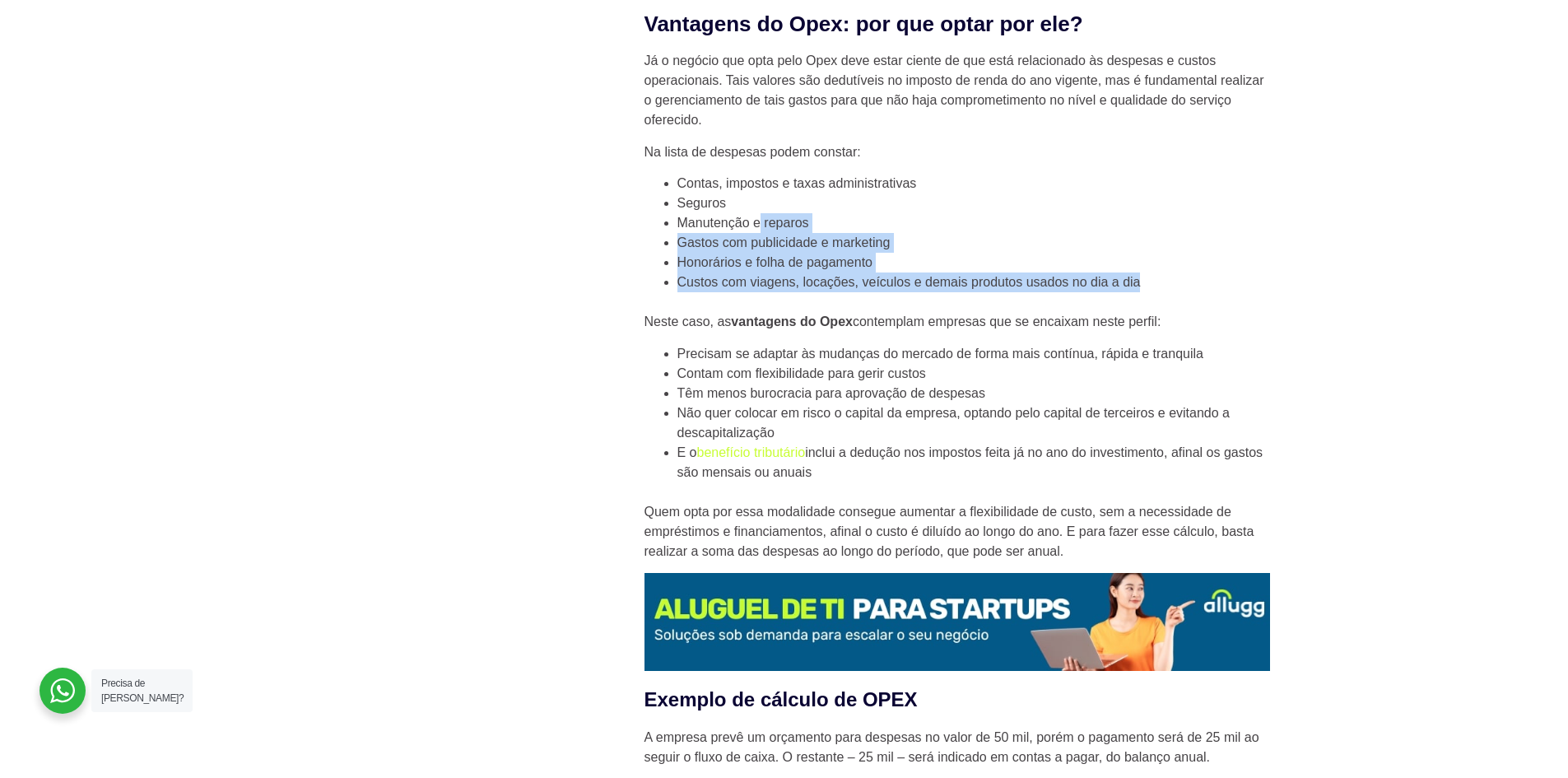
scroll to position [2387, 0]
